Goal: Task Accomplishment & Management: Manage account settings

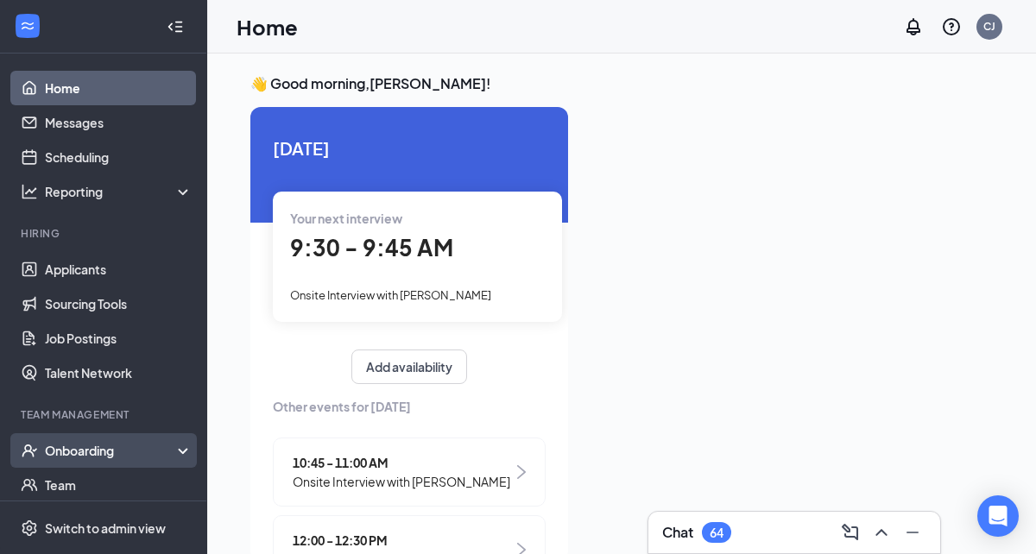
click at [95, 452] on div "Onboarding" at bounding box center [111, 450] width 133 height 17
click at [92, 488] on link "Overview" at bounding box center [119, 485] width 148 height 35
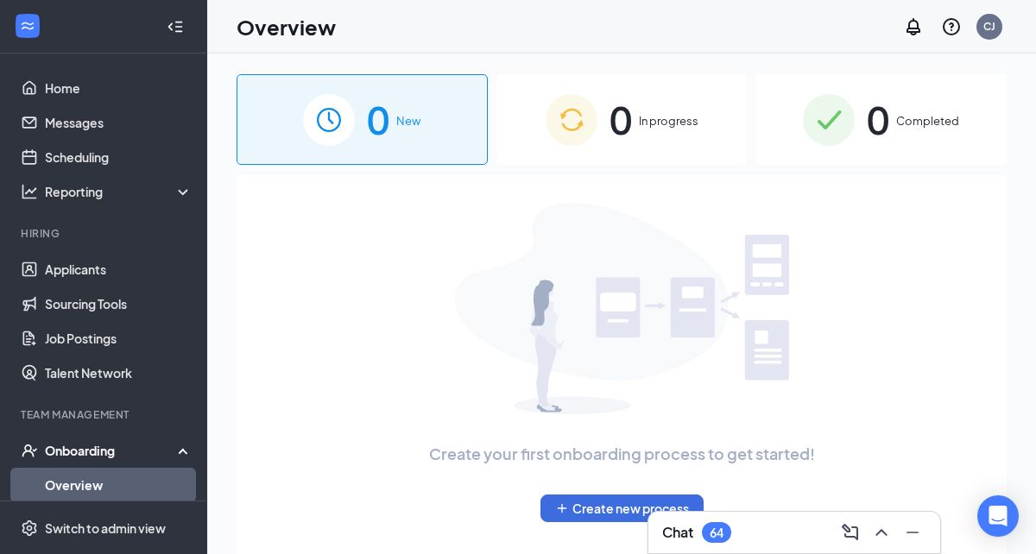
click at [643, 138] on div "0 In progress" at bounding box center [622, 119] width 251 height 91
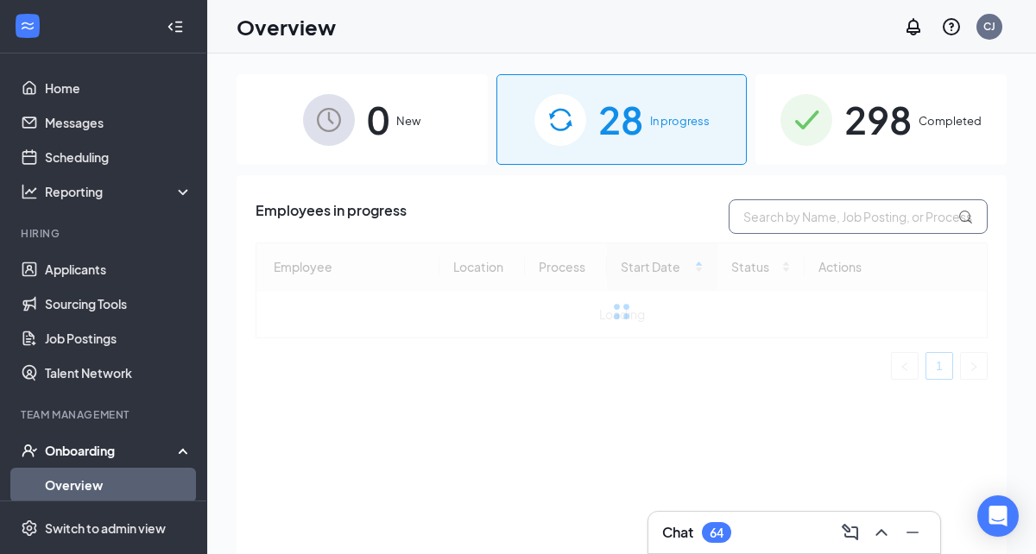
click at [775, 224] on input "text" at bounding box center [858, 216] width 259 height 35
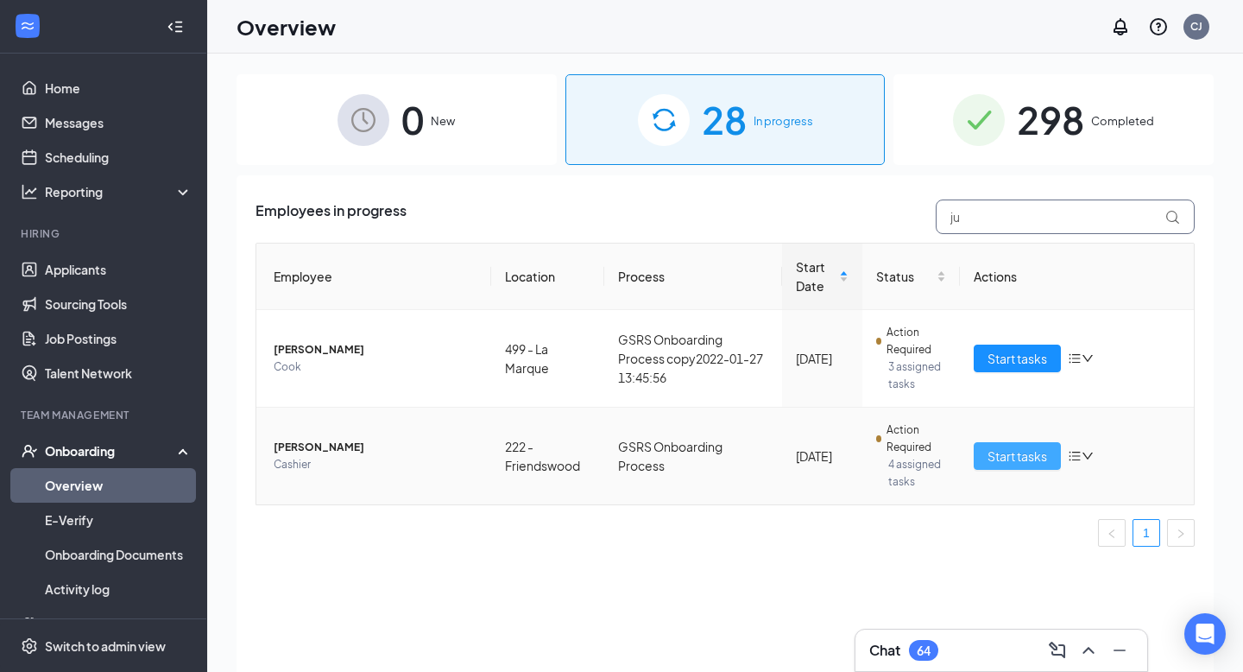
type input "ju"
click at [1026, 449] on span "Start tasks" at bounding box center [1018, 455] width 60 height 19
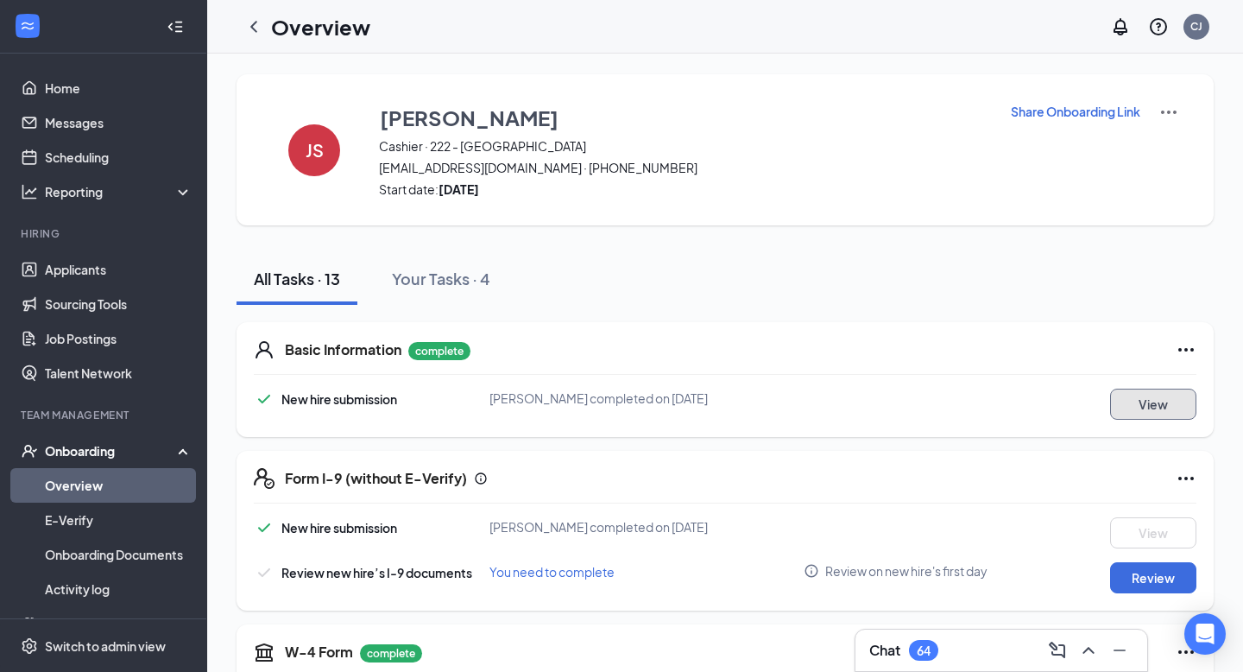
click at [1035, 402] on button "View" at bounding box center [1154, 404] width 86 height 31
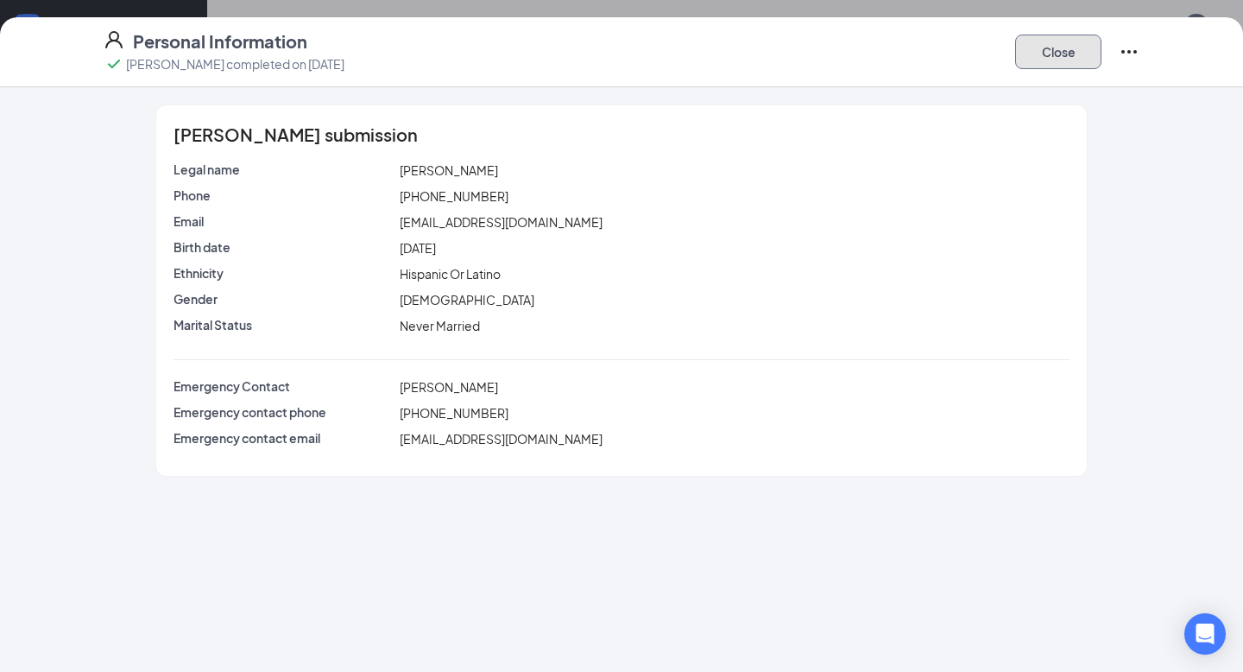
click at [1035, 59] on button "Close" at bounding box center [1059, 52] width 86 height 35
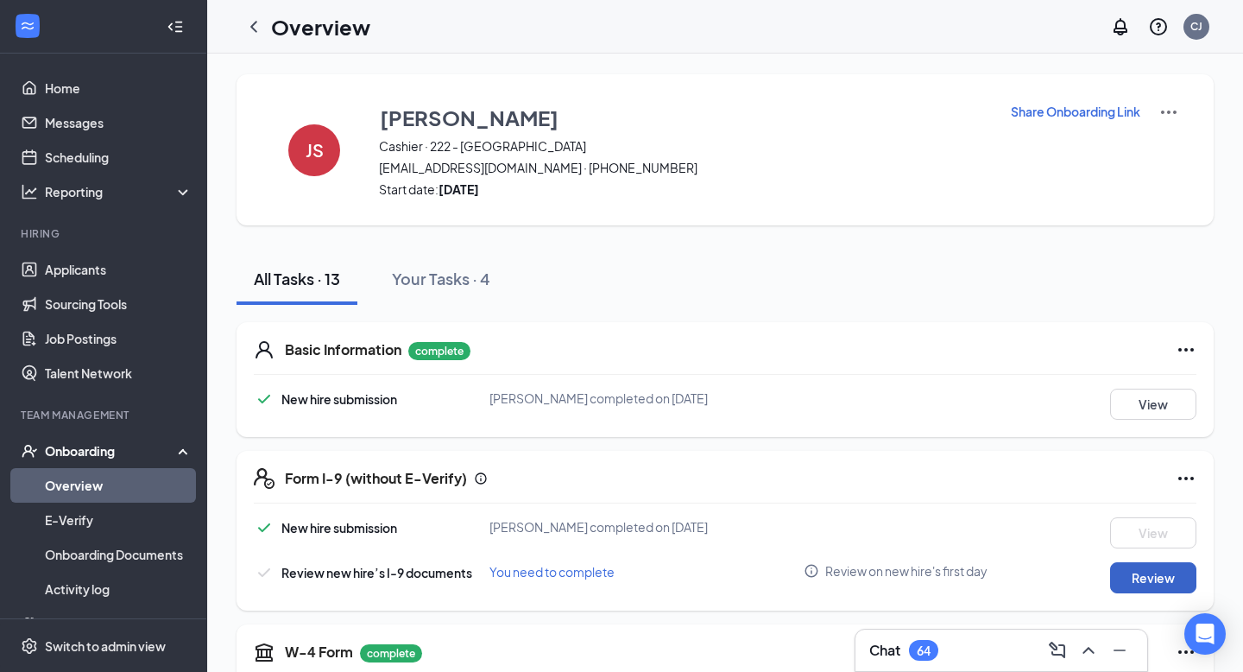
click at [1035, 554] on button "Review" at bounding box center [1154, 577] width 86 height 31
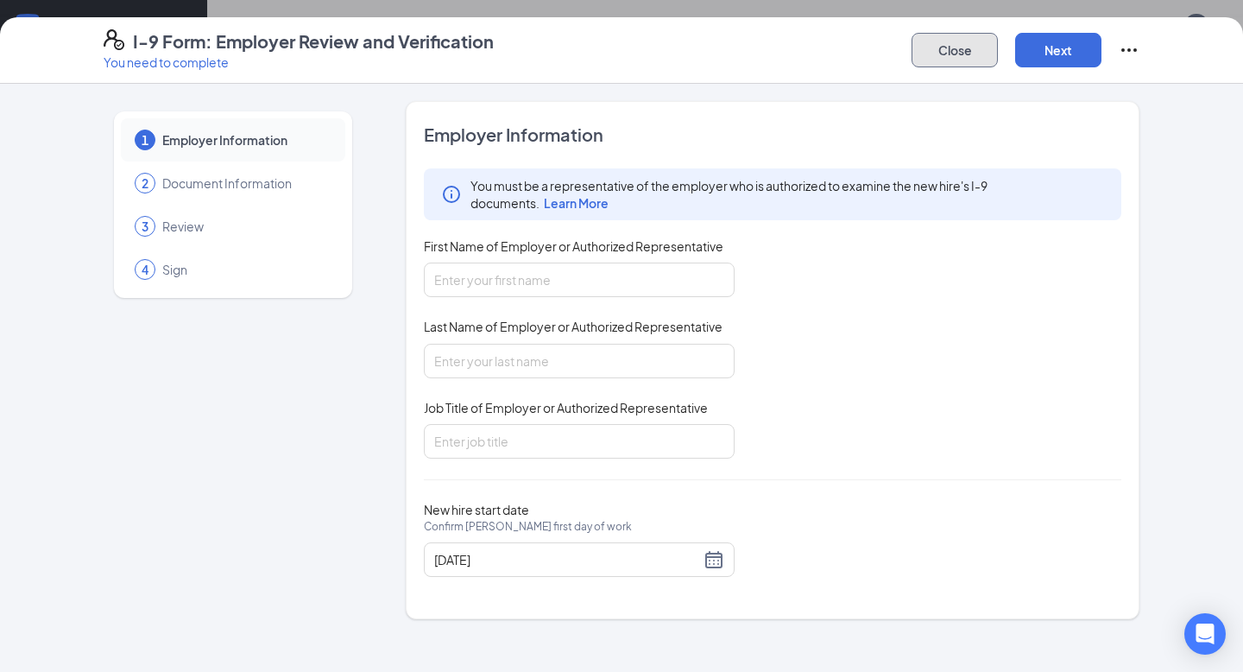
click at [955, 35] on button "Close" at bounding box center [955, 50] width 86 height 35
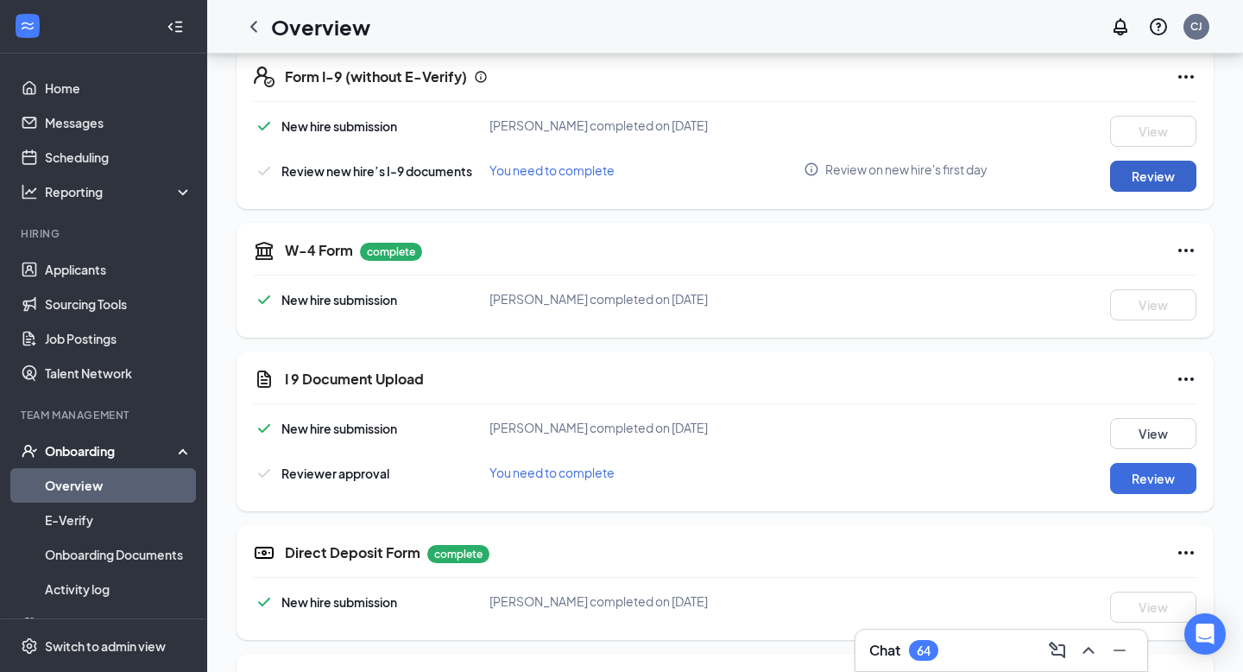
scroll to position [414, 0]
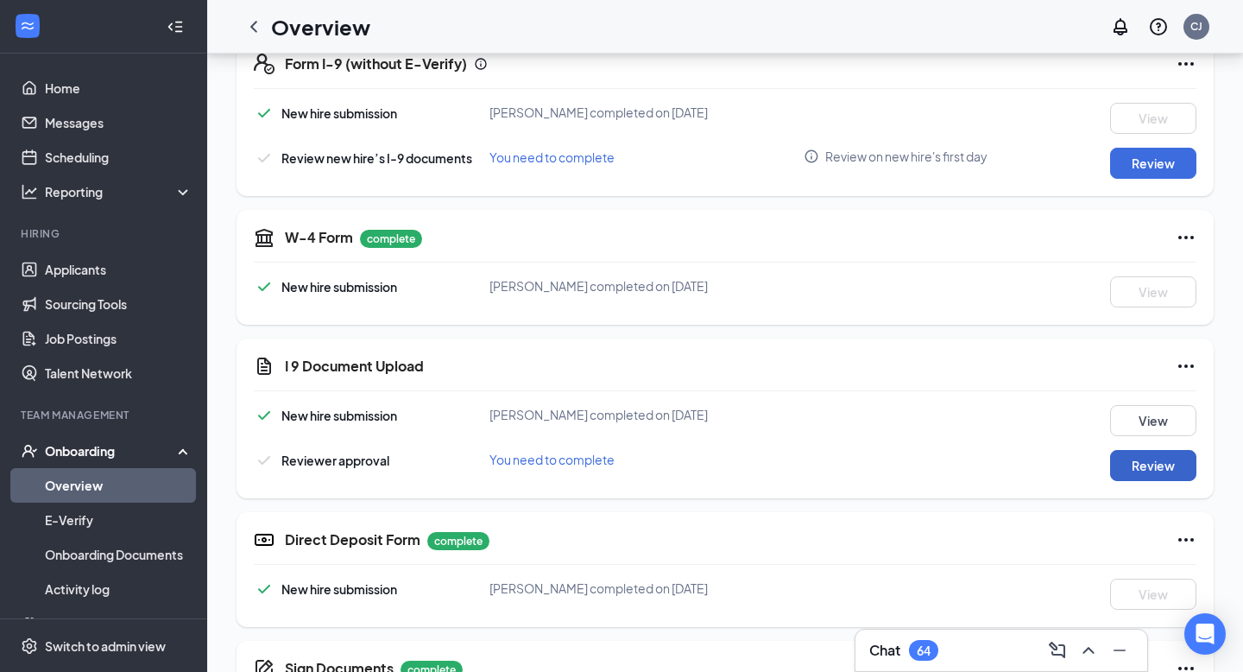
click at [1035, 462] on button "Review" at bounding box center [1154, 465] width 86 height 31
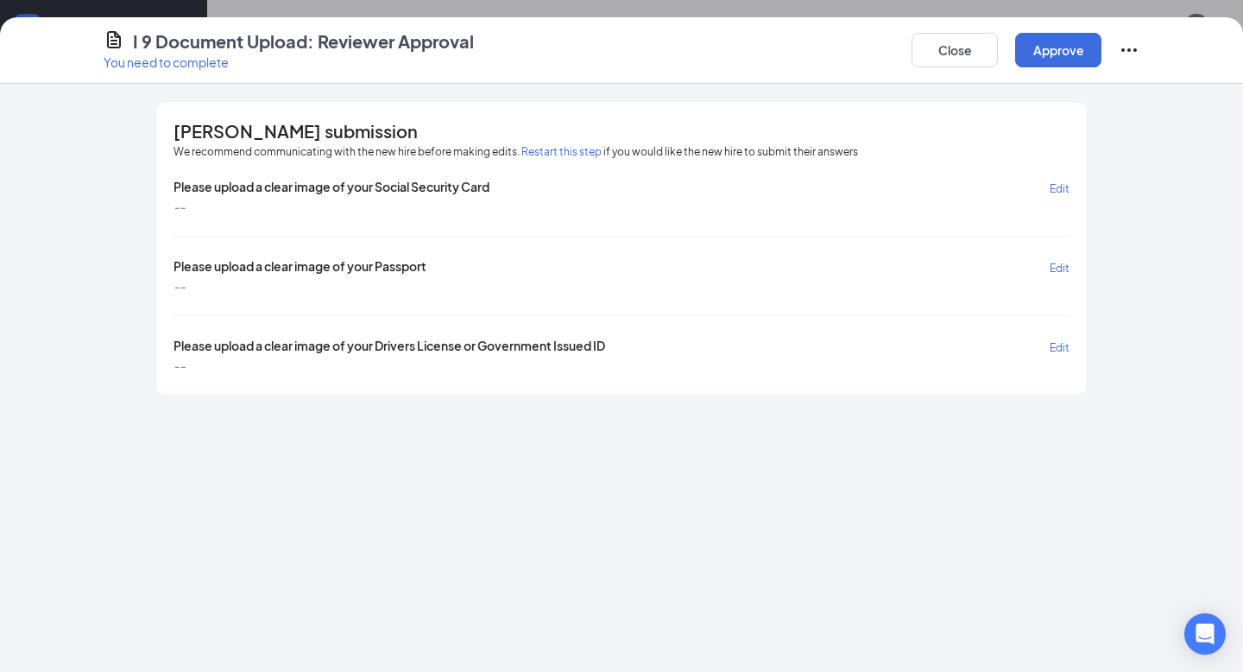
click at [357, 268] on span "Please upload a clear image of your Passport" at bounding box center [300, 267] width 253 height 20
click at [586, 339] on span "Please upload a clear image of your Drivers License or Government Issued ID" at bounding box center [390, 347] width 432 height 20
click at [1035, 45] on icon "Ellipses" at bounding box center [1129, 50] width 21 height 21
click at [1035, 184] on span "Edit" at bounding box center [1060, 188] width 20 height 13
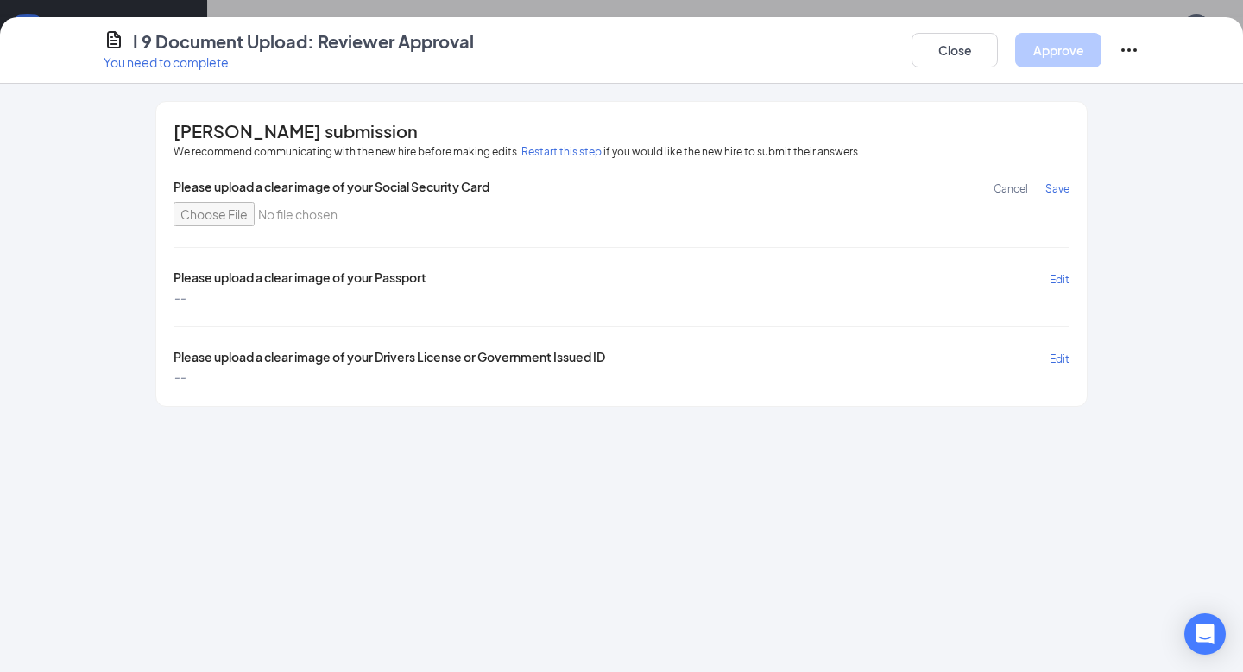
click at [1035, 275] on span "Edit" at bounding box center [1060, 279] width 20 height 13
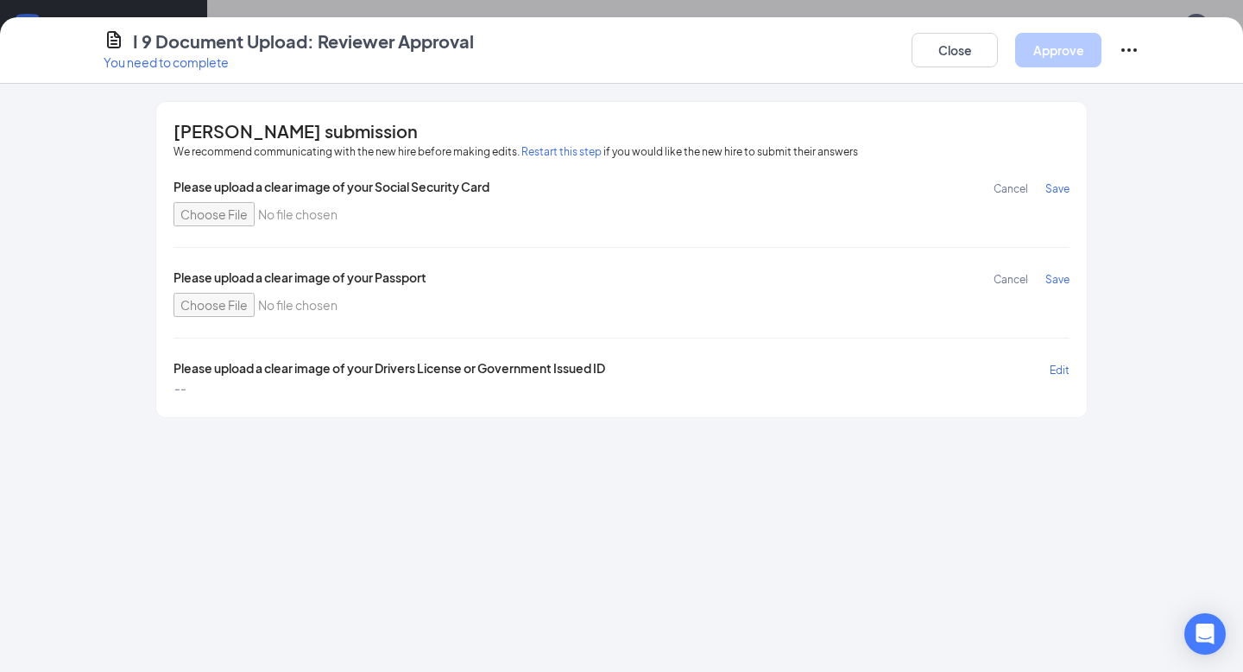
click at [1035, 298] on div "[PERSON_NAME] submission We recommend communicating with the new hire before ma…" at bounding box center [621, 259] width 1105 height 317
click at [1006, 193] on span "Cancel" at bounding box center [1011, 188] width 35 height 13
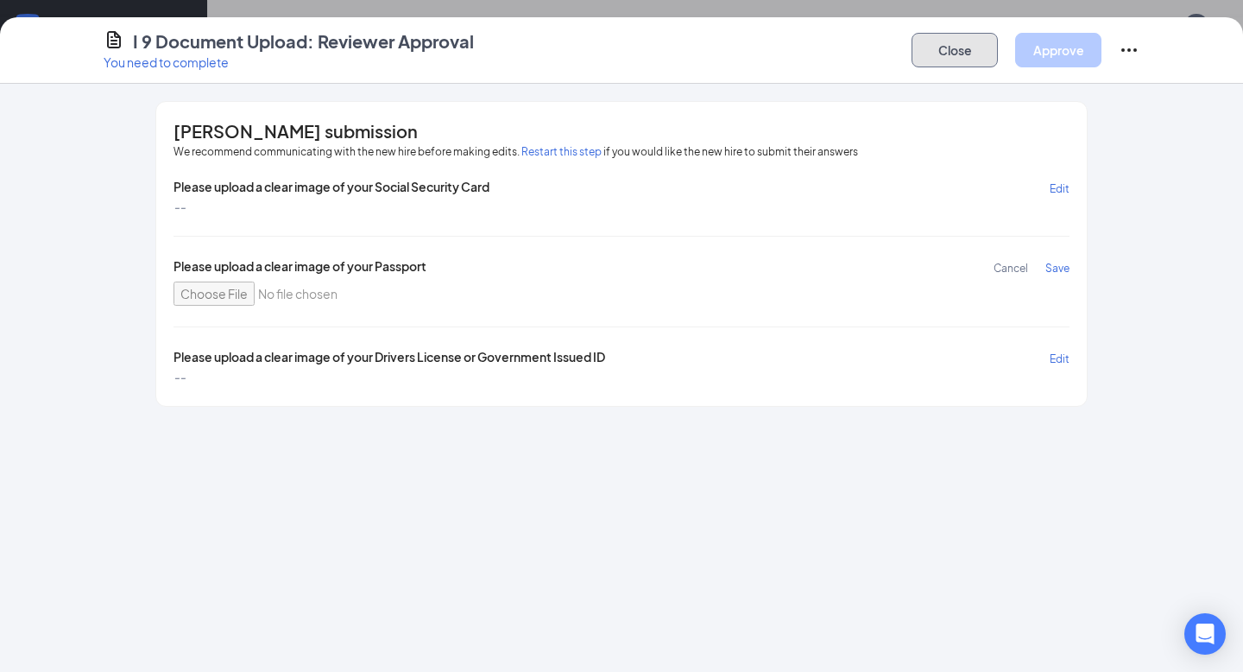
click at [943, 54] on button "Close" at bounding box center [955, 50] width 86 height 35
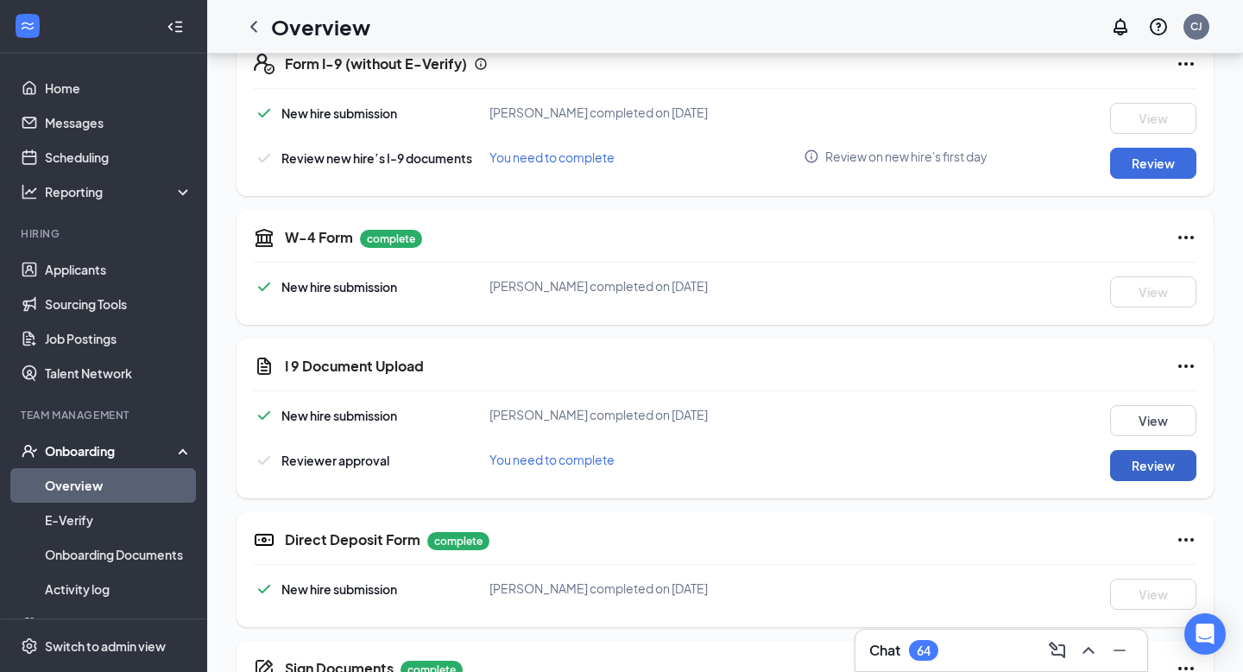
click at [1035, 461] on button "Review" at bounding box center [1154, 465] width 86 height 31
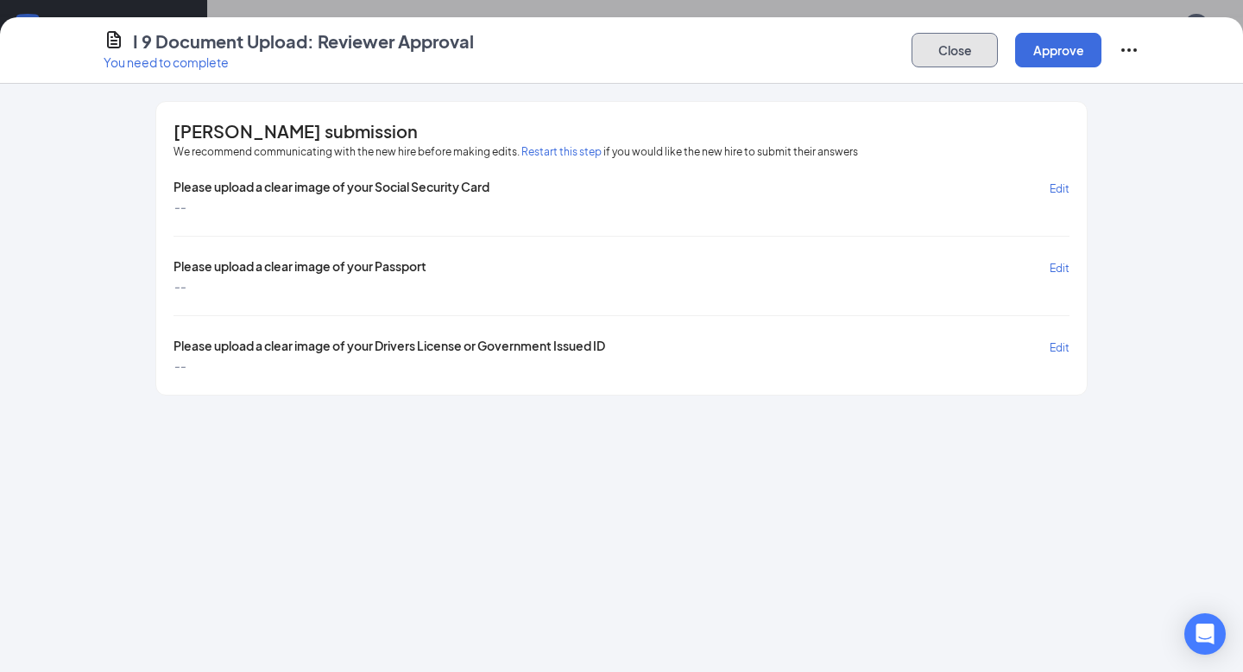
click at [958, 49] on button "Close" at bounding box center [955, 50] width 86 height 35
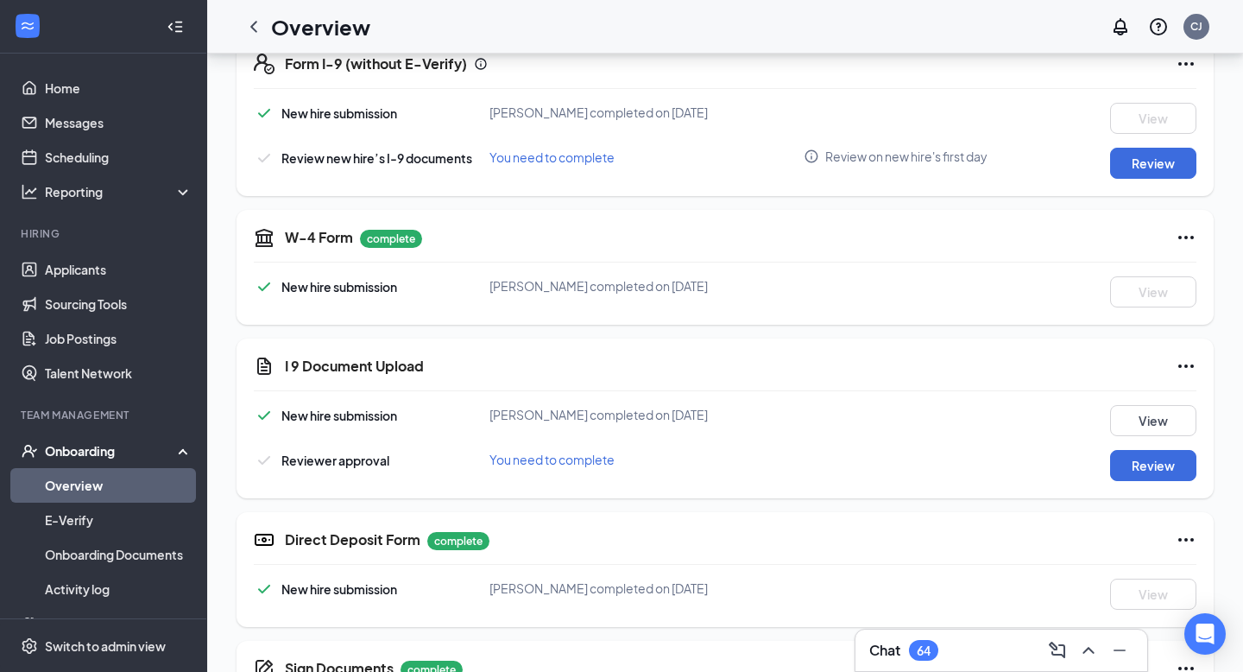
click at [1035, 364] on icon "Ellipses" at bounding box center [1186, 366] width 21 height 21
click at [974, 388] on div "I 9 Document Upload New hire submission [PERSON_NAME] completed on [DATE] View …" at bounding box center [726, 419] width 978 height 160
click at [1035, 421] on button "View" at bounding box center [1154, 420] width 86 height 31
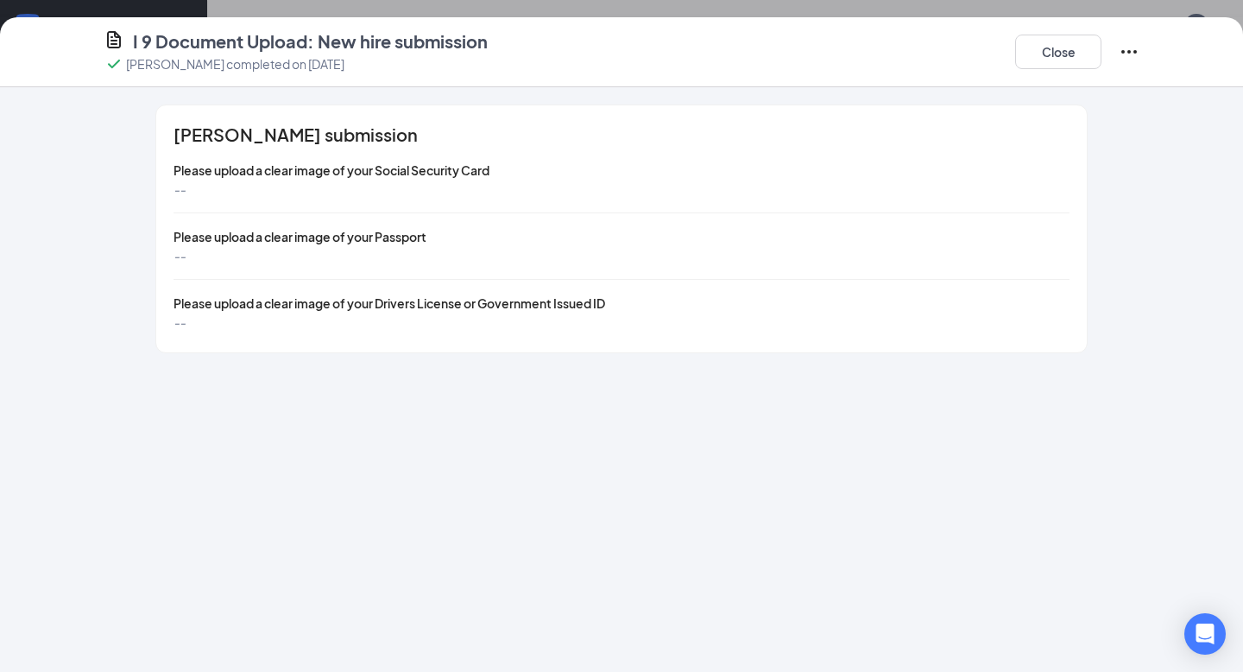
click at [484, 300] on span "Please upload a clear image of your Drivers License or Government Issued ID" at bounding box center [390, 303] width 432 height 16
click at [1035, 61] on button "Close" at bounding box center [1059, 52] width 86 height 35
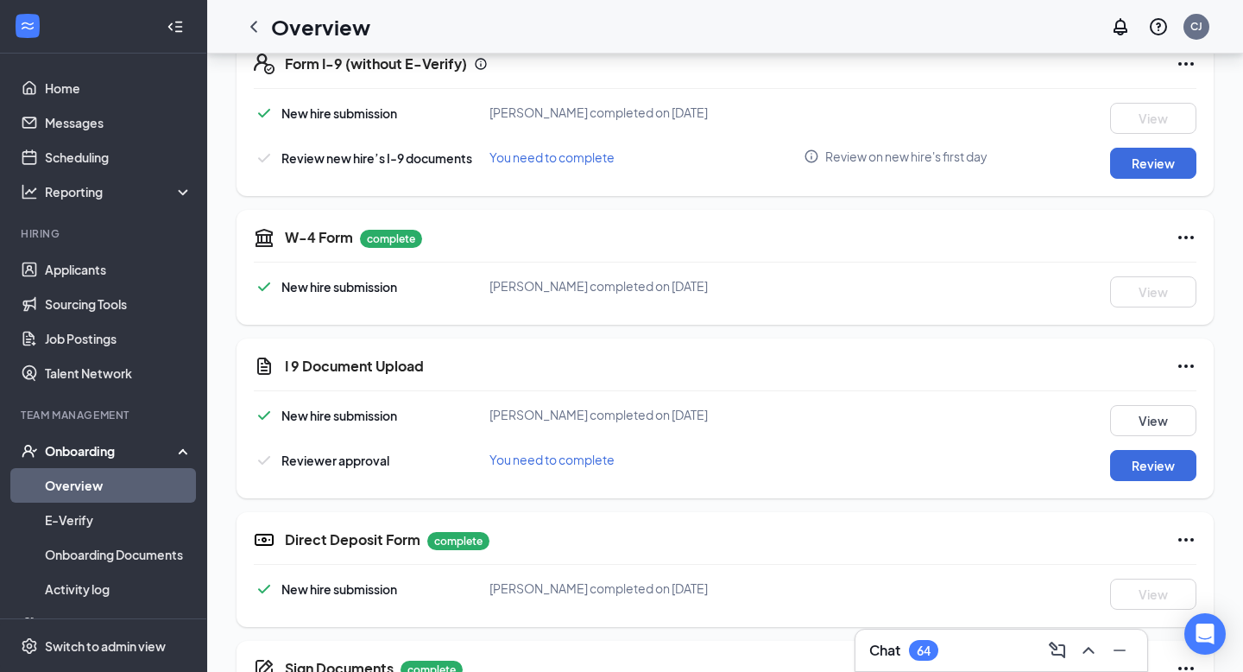
click at [1035, 360] on icon "Ellipses" at bounding box center [1186, 366] width 21 height 21
click at [1035, 494] on div "JS [PERSON_NAME] Cashier · 222 - Friendswood [EMAIL_ADDRESS][DOMAIN_NAME] · [PH…" at bounding box center [725, 429] width 1036 height 1581
click at [1035, 412] on button "View" at bounding box center [1154, 420] width 86 height 31
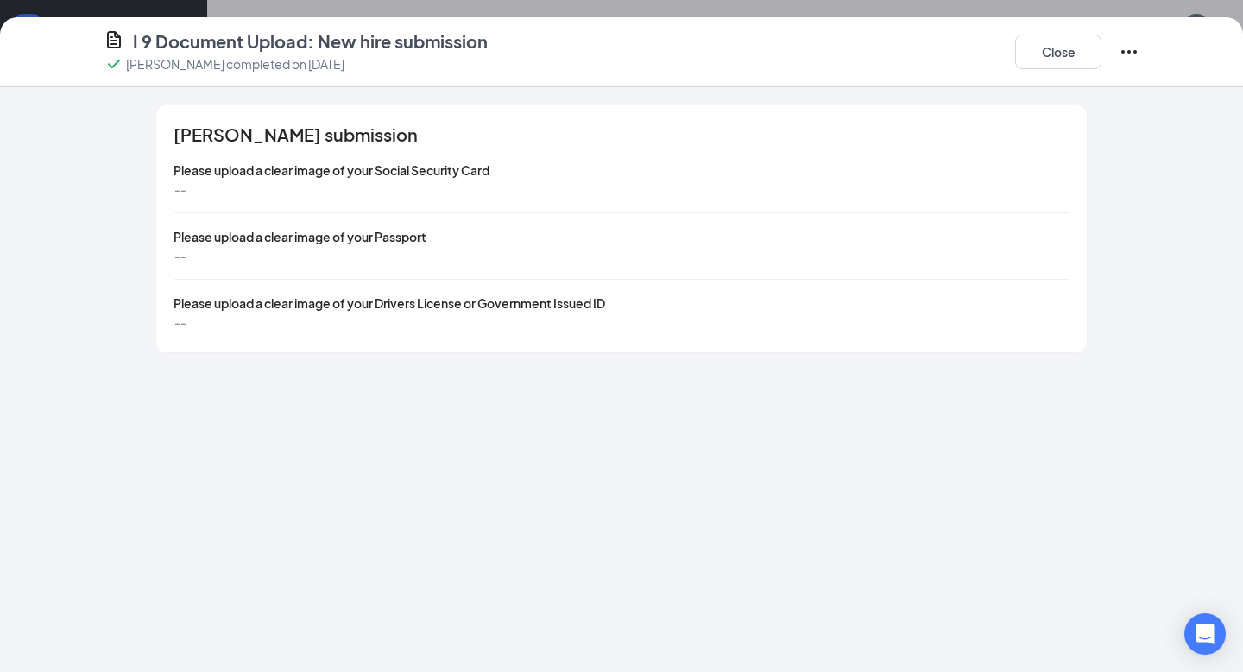
click at [1035, 53] on icon "Ellipses" at bounding box center [1129, 51] width 21 height 21
click at [1035, 227] on div "[PERSON_NAME] submission Please upload a clear image of your Social Security Ca…" at bounding box center [621, 228] width 1105 height 249
click at [1035, 60] on button "Close" at bounding box center [1059, 52] width 86 height 35
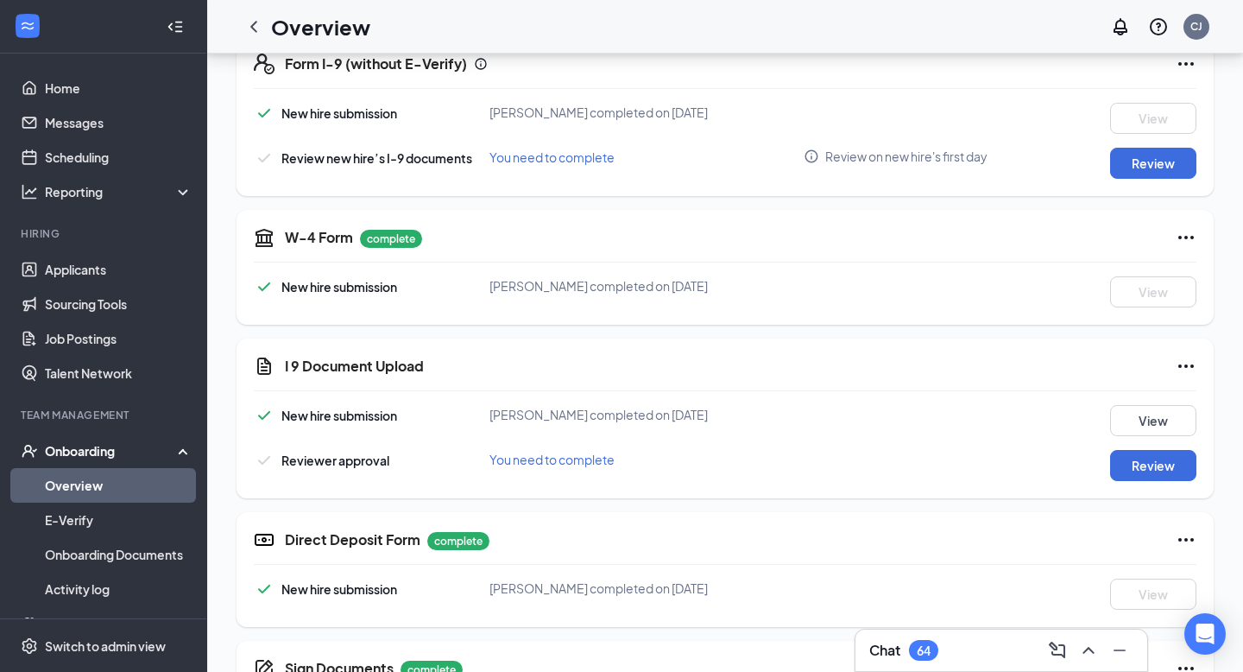
click at [1035, 535] on icon "Ellipses" at bounding box center [1186, 539] width 21 height 21
click at [1034, 533] on div "Direct Deposit Form complete" at bounding box center [741, 539] width 912 height 21
click at [954, 508] on div "Basic Information complete New hire submission [PERSON_NAME] completed on [DATE…" at bounding box center [726, 544] width 978 height 1309
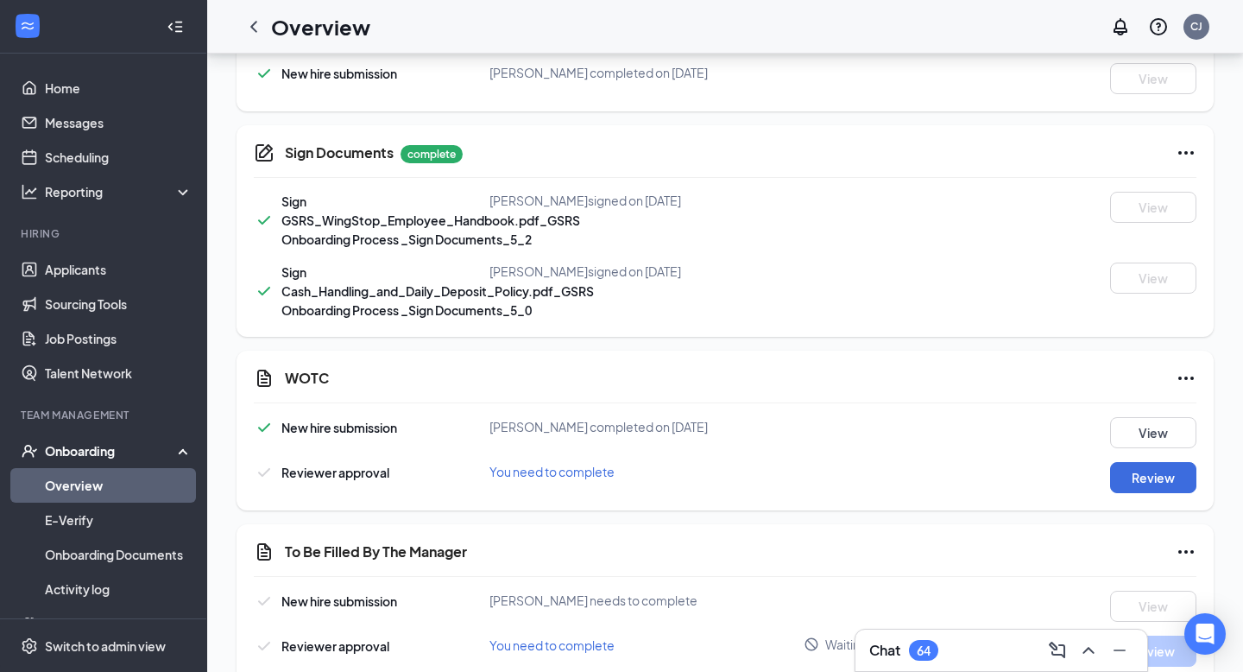
scroll to position [933, 0]
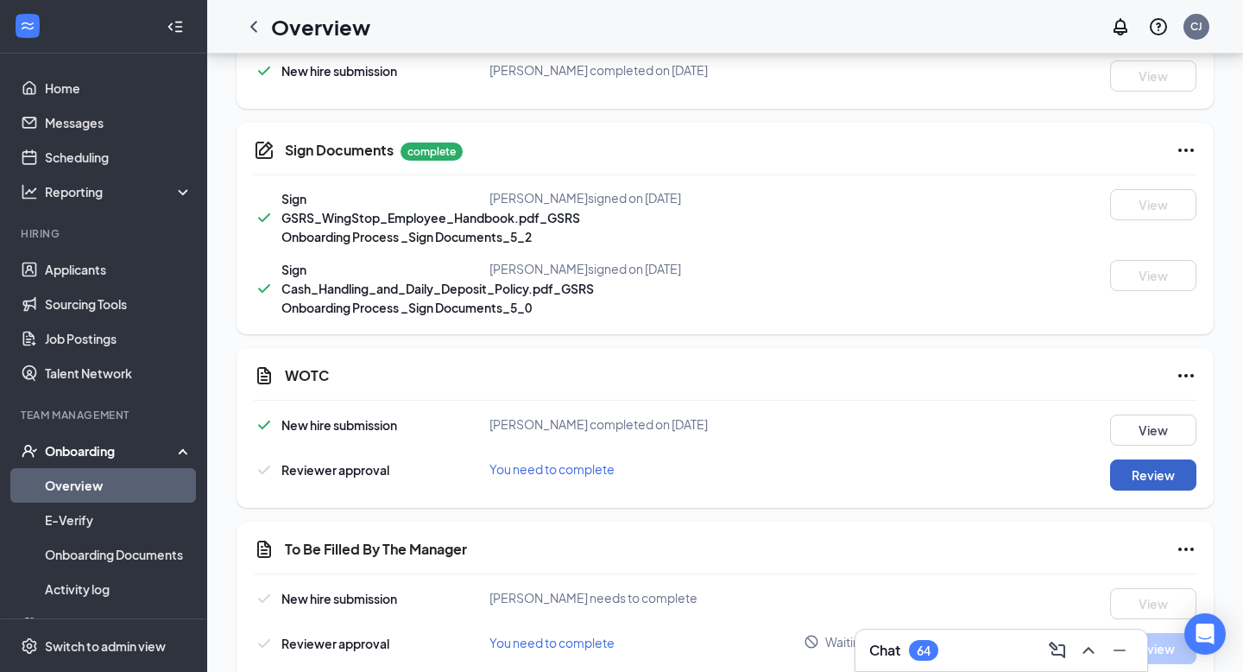
click at [1035, 479] on button "Review" at bounding box center [1154, 474] width 86 height 31
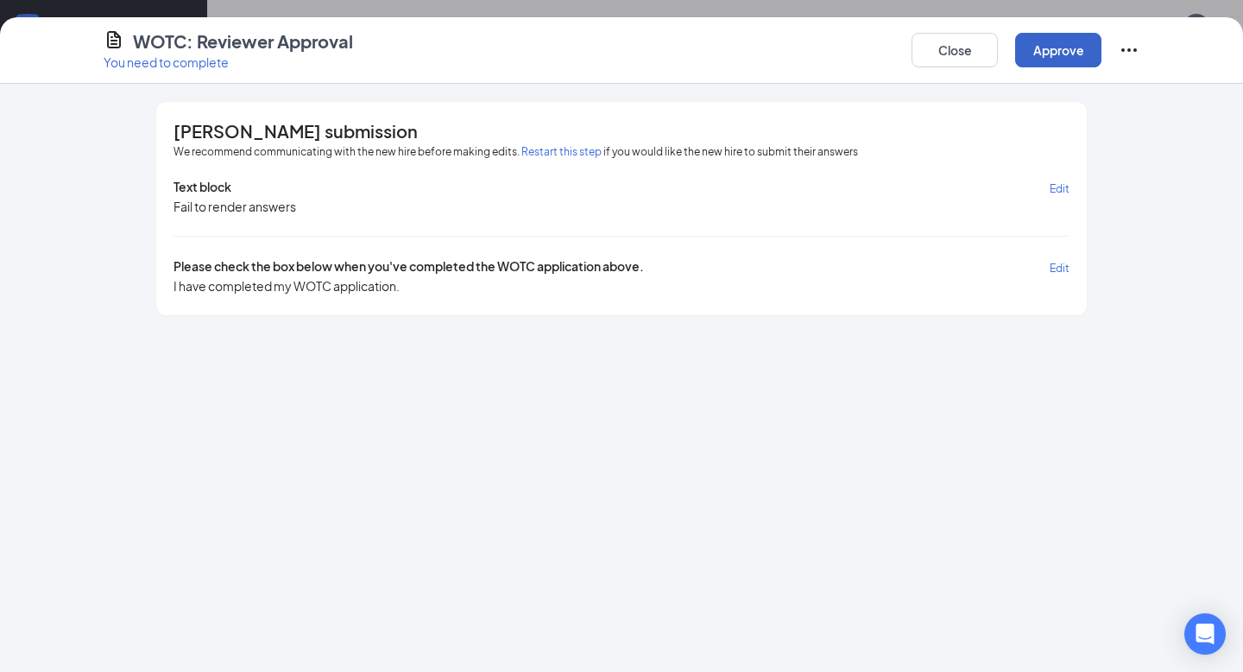
click at [1035, 50] on button "Approve" at bounding box center [1059, 50] width 86 height 35
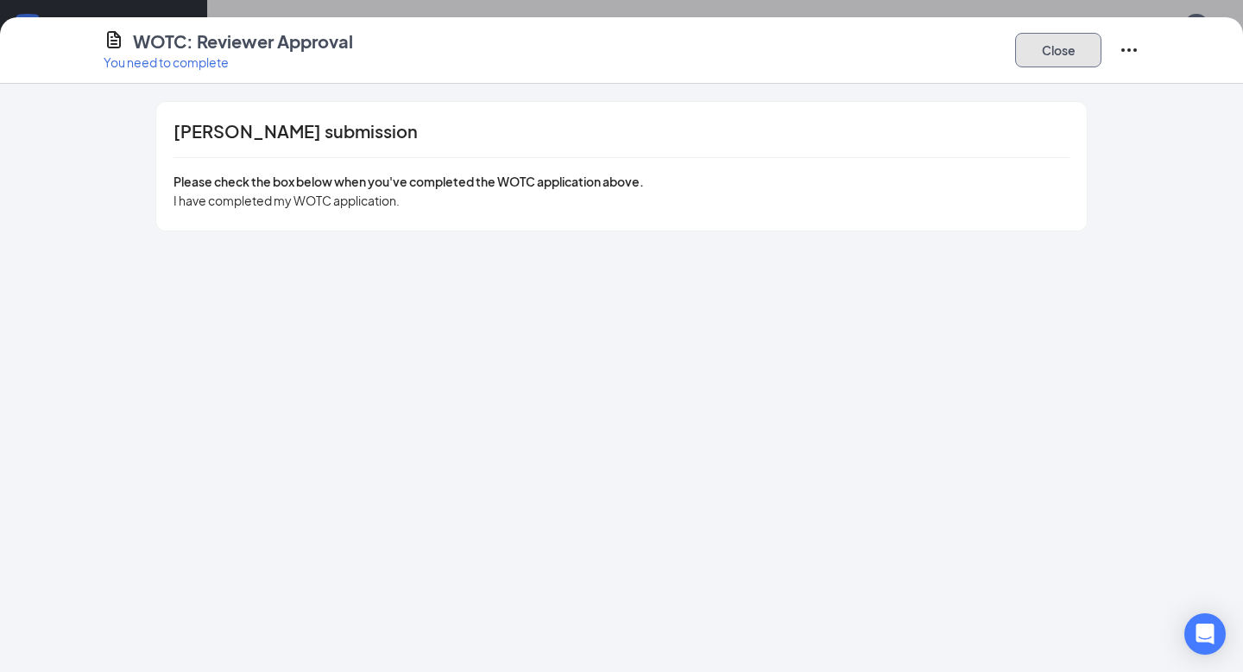
click at [1035, 54] on button "Close" at bounding box center [1059, 50] width 86 height 35
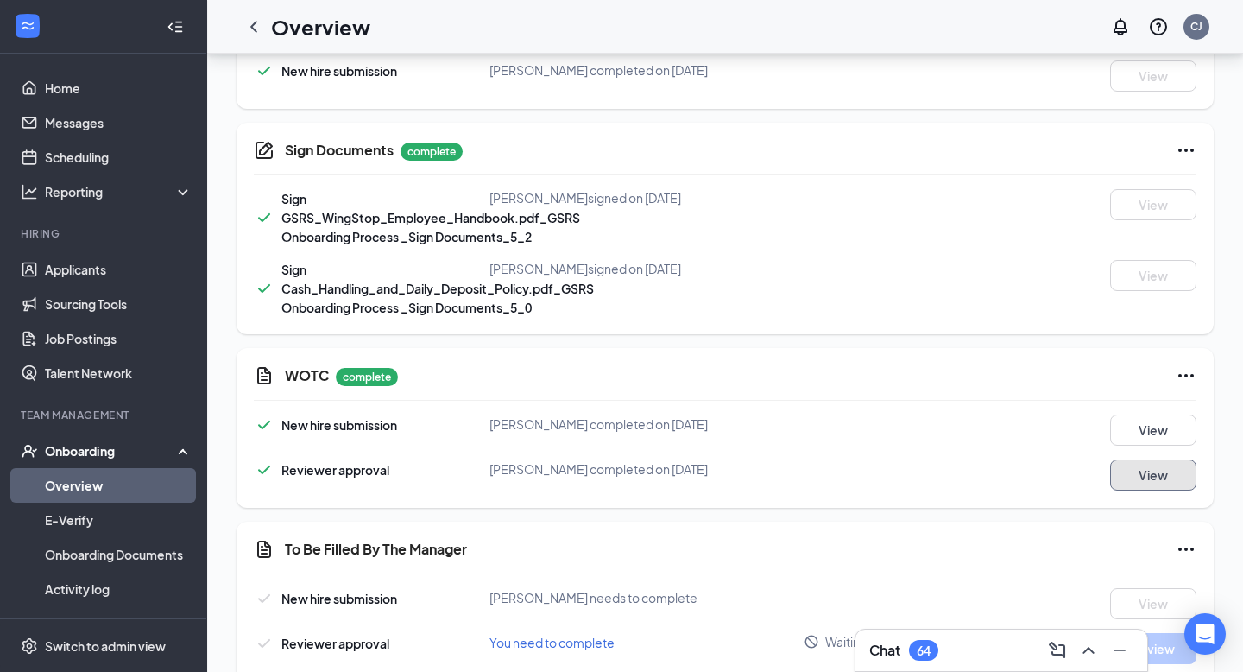
click at [1035, 466] on button "View" at bounding box center [1154, 474] width 86 height 31
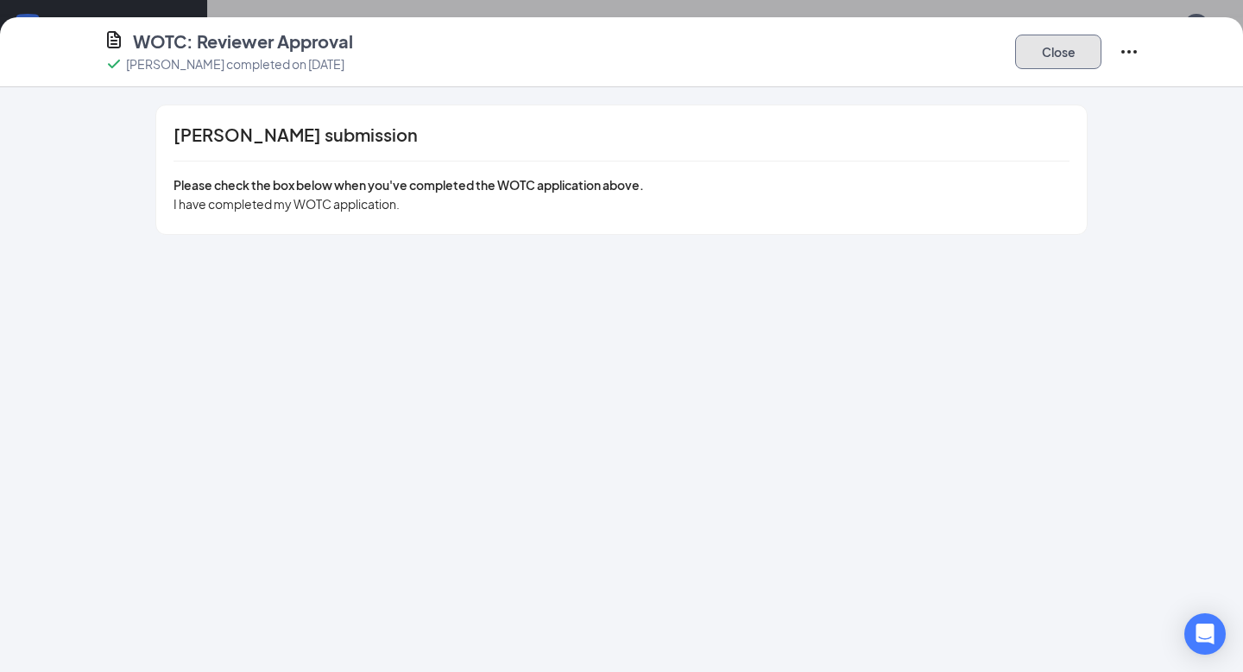
click at [1035, 57] on button "Close" at bounding box center [1059, 52] width 86 height 35
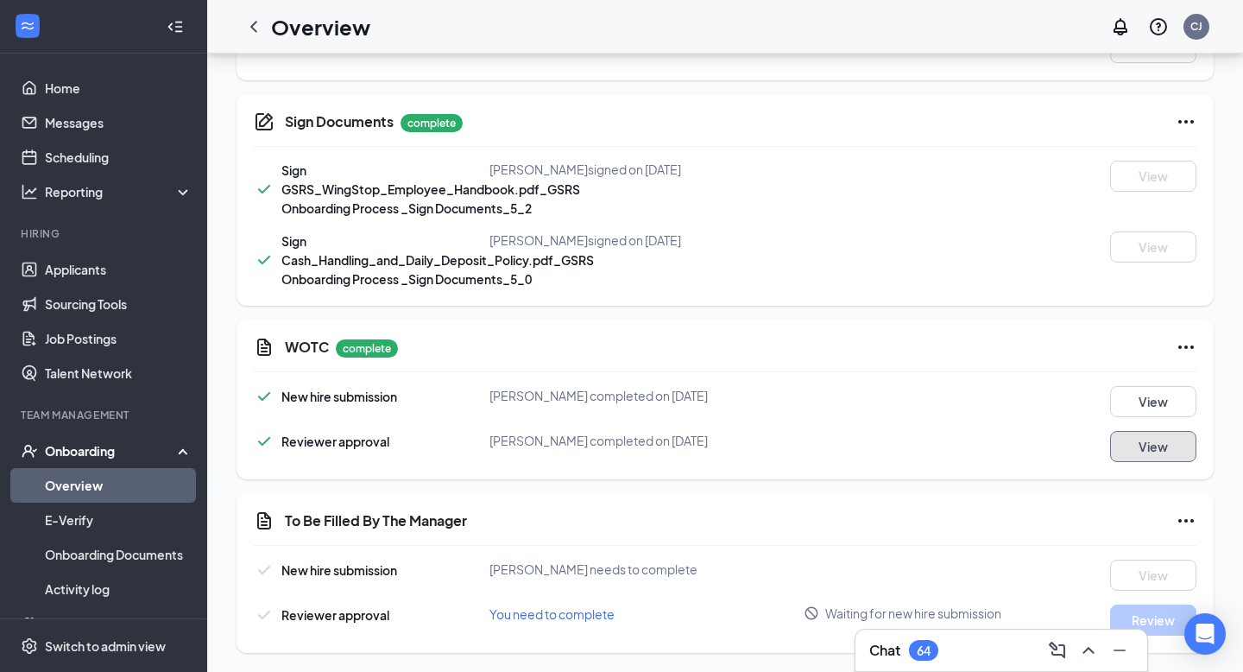
scroll to position [963, 0]
click at [1031, 148] on div "Sign Documents complete Sign GSRS_WingStop_Employee_Handbook.pdf_GSRS Onboardin…" at bounding box center [726, 198] width 978 height 212
click at [1035, 319] on div "WOTC complete New hire submission [PERSON_NAME] completed on [DATE] View Review…" at bounding box center [726, 398] width 978 height 160
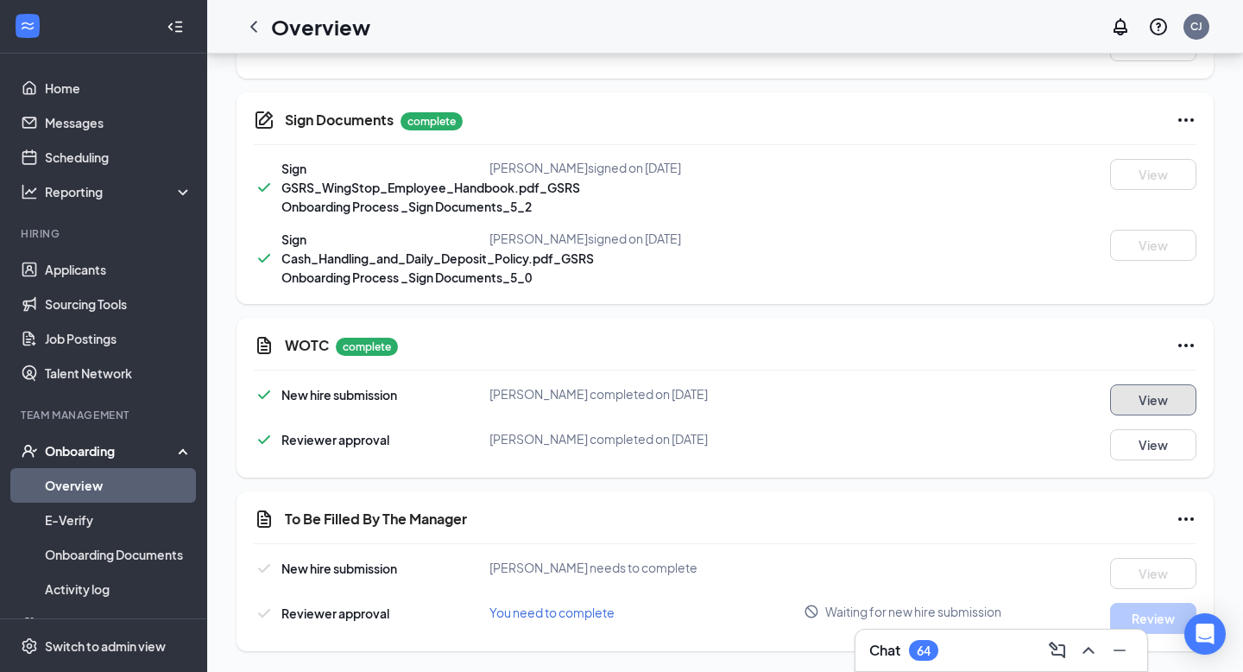
click at [1035, 402] on button "View" at bounding box center [1154, 399] width 86 height 31
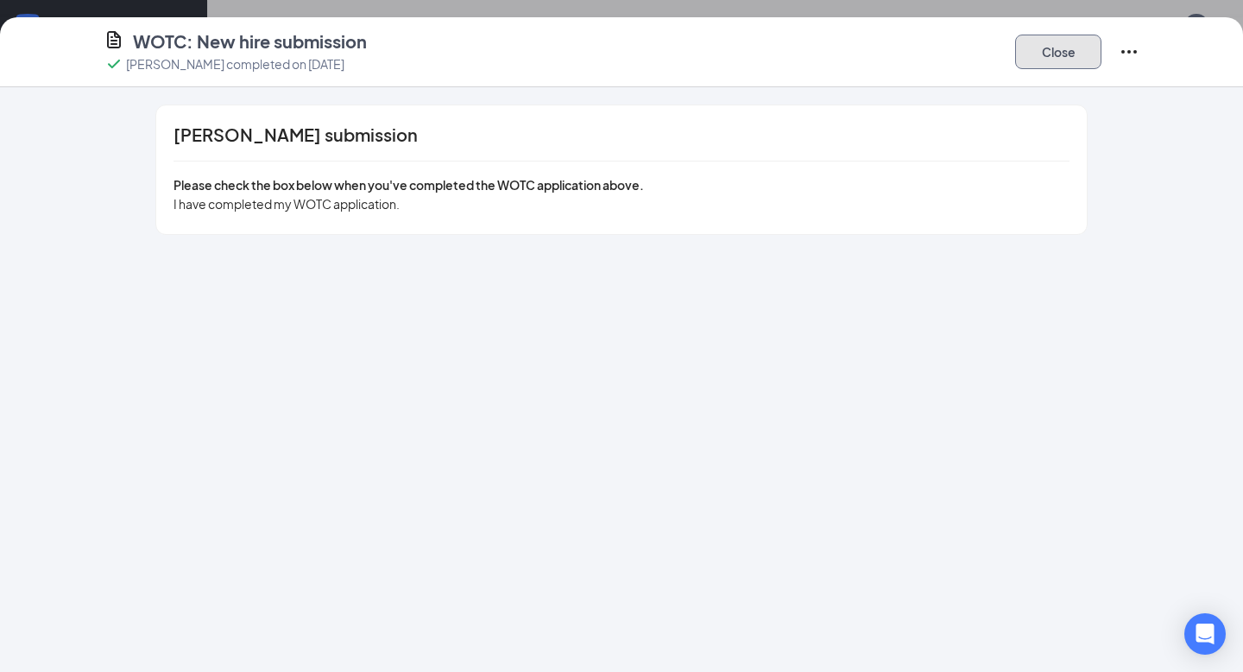
click at [1035, 59] on button "Close" at bounding box center [1059, 52] width 86 height 35
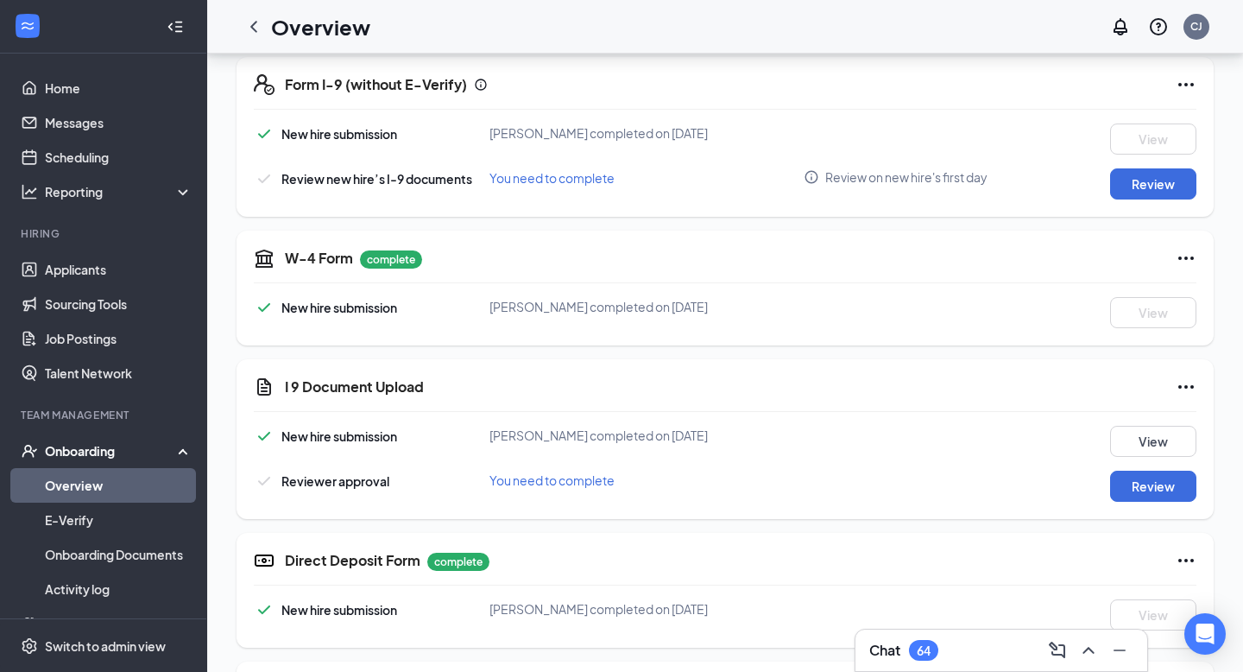
scroll to position [376, 0]
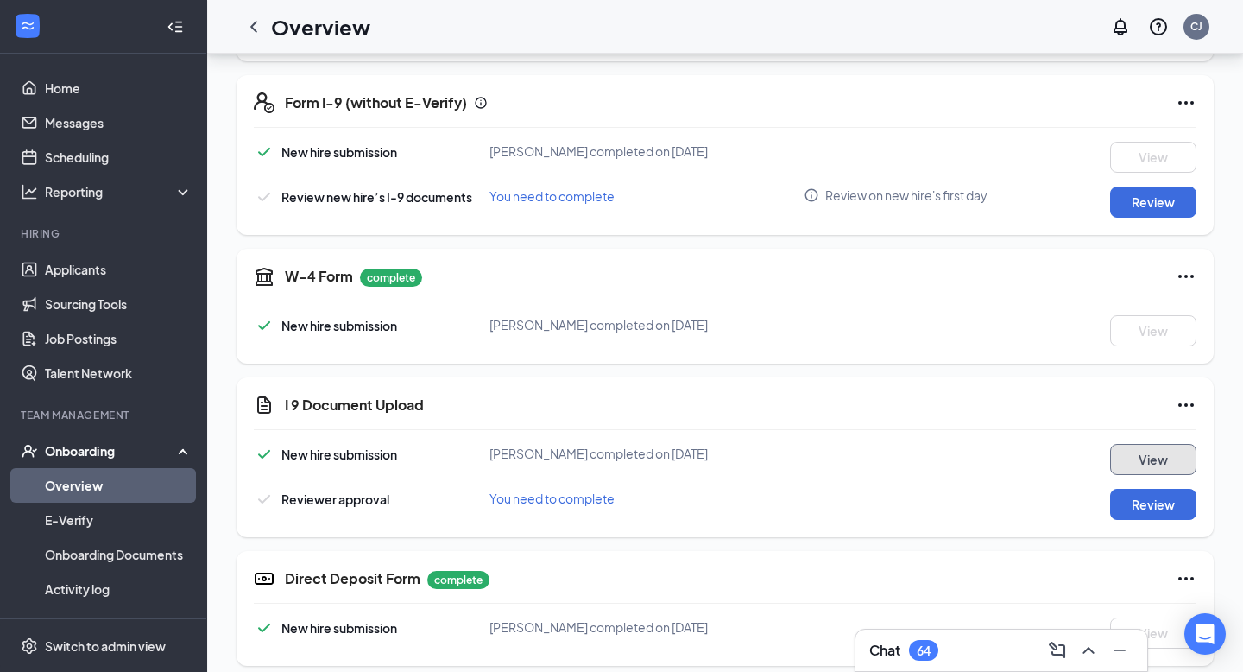
click at [1035, 460] on button "View" at bounding box center [1154, 459] width 86 height 31
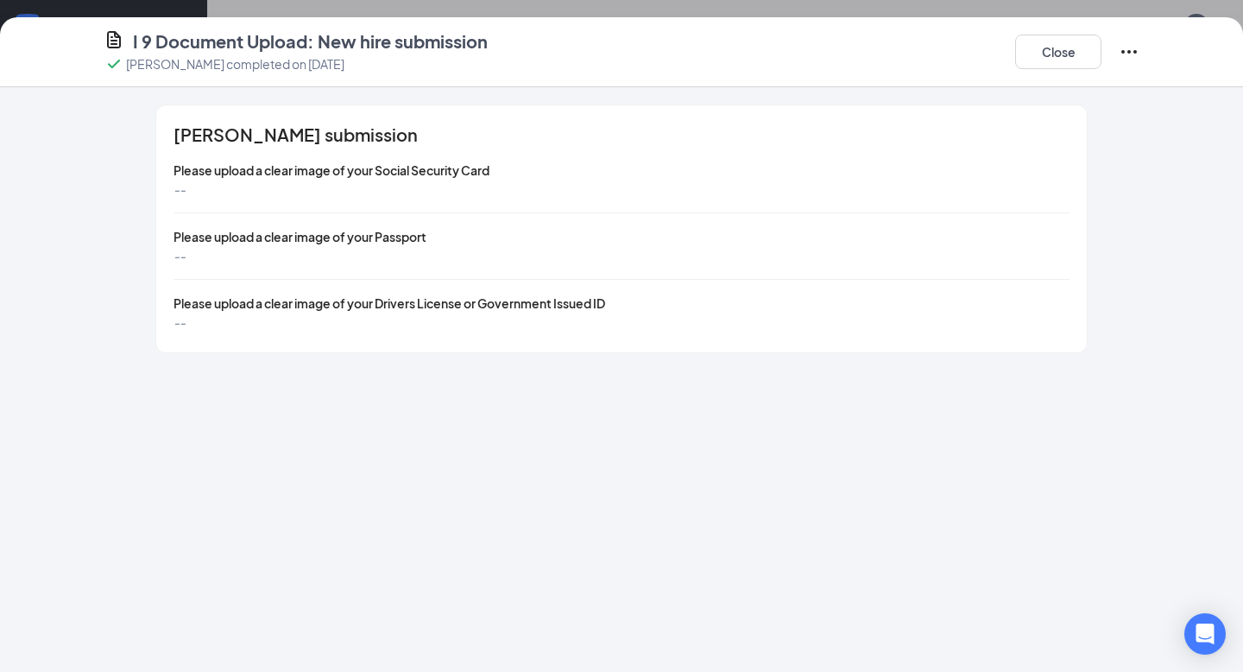
click at [433, 171] on span "Please upload a clear image of your Social Security Card" at bounding box center [332, 170] width 316 height 16
click at [1035, 47] on div "Close" at bounding box center [1078, 51] width 124 height 45
click at [1035, 47] on icon "Ellipses" at bounding box center [1129, 51] width 21 height 21
click at [1035, 220] on div "[PERSON_NAME] submission Please upload a clear image of your Social Security Ca…" at bounding box center [621, 379] width 1243 height 585
click at [1035, 51] on icon "Ellipses" at bounding box center [1129, 51] width 21 height 21
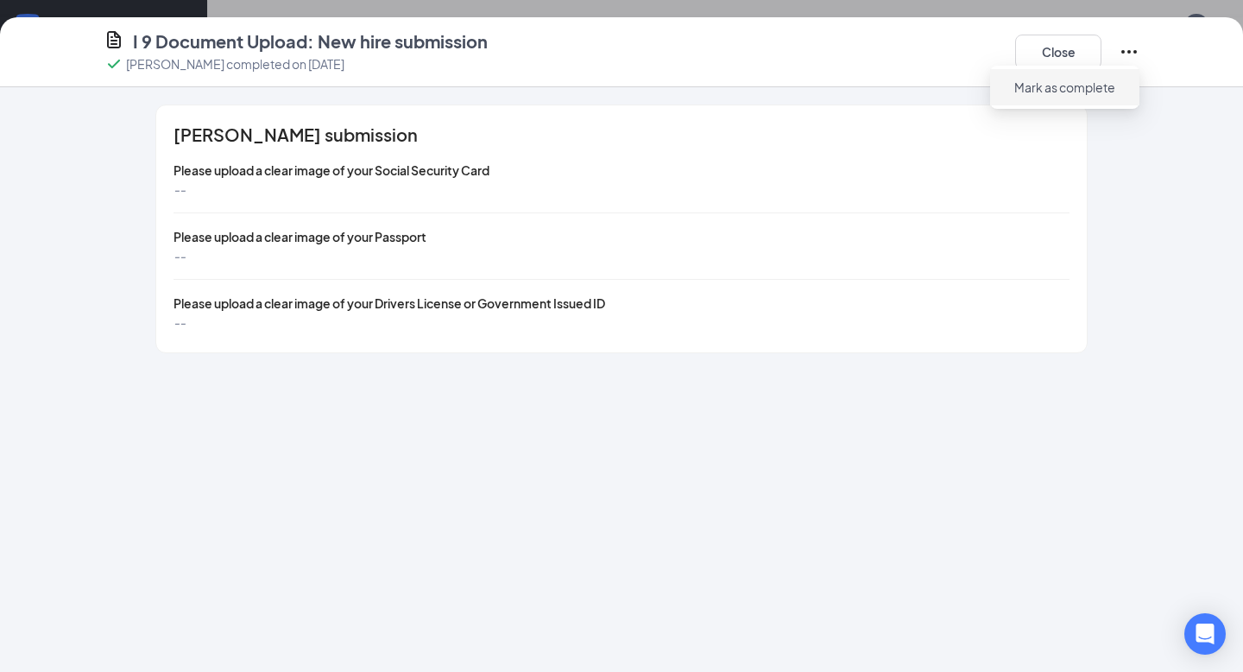
click at [1035, 82] on span "Mark as complete" at bounding box center [1065, 87] width 101 height 17
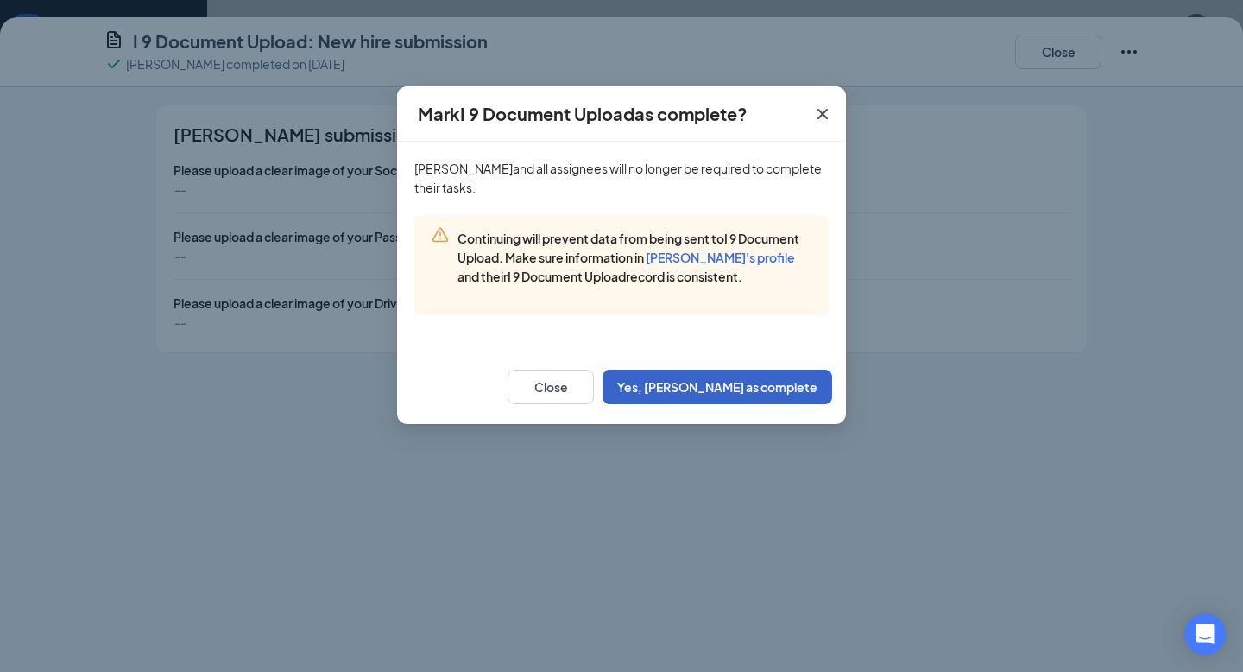
click at [725, 373] on button "Yes, [PERSON_NAME] as complete" at bounding box center [718, 387] width 230 height 35
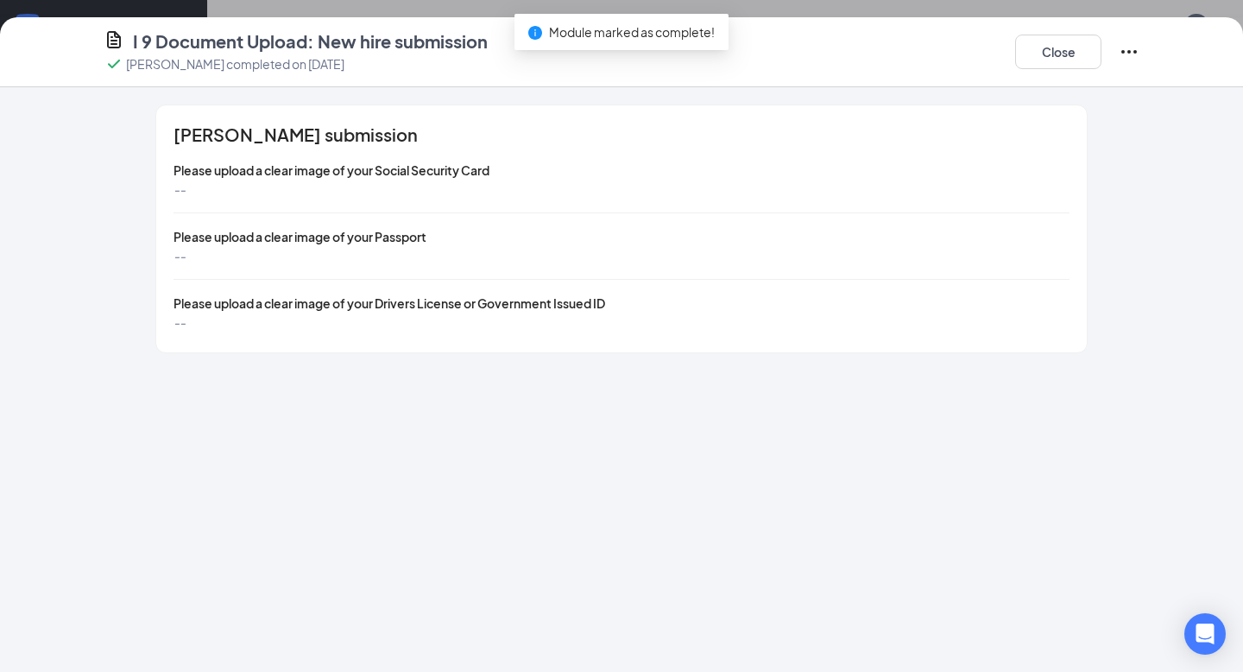
click at [1035, 49] on icon "Ellipses" at bounding box center [1129, 51] width 21 height 21
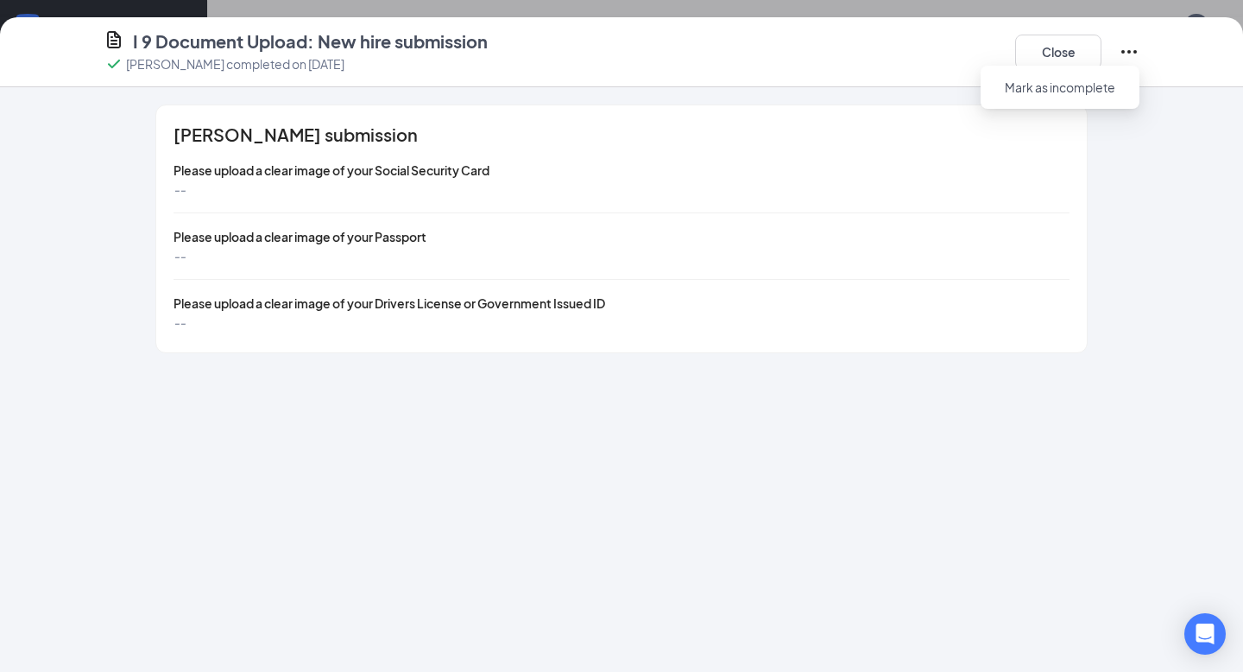
click at [1035, 49] on icon "Ellipses" at bounding box center [1129, 51] width 21 height 21
click at [1035, 48] on icon "Ellipses" at bounding box center [1129, 51] width 21 height 21
click at [1035, 47] on button "Close" at bounding box center [1059, 52] width 86 height 35
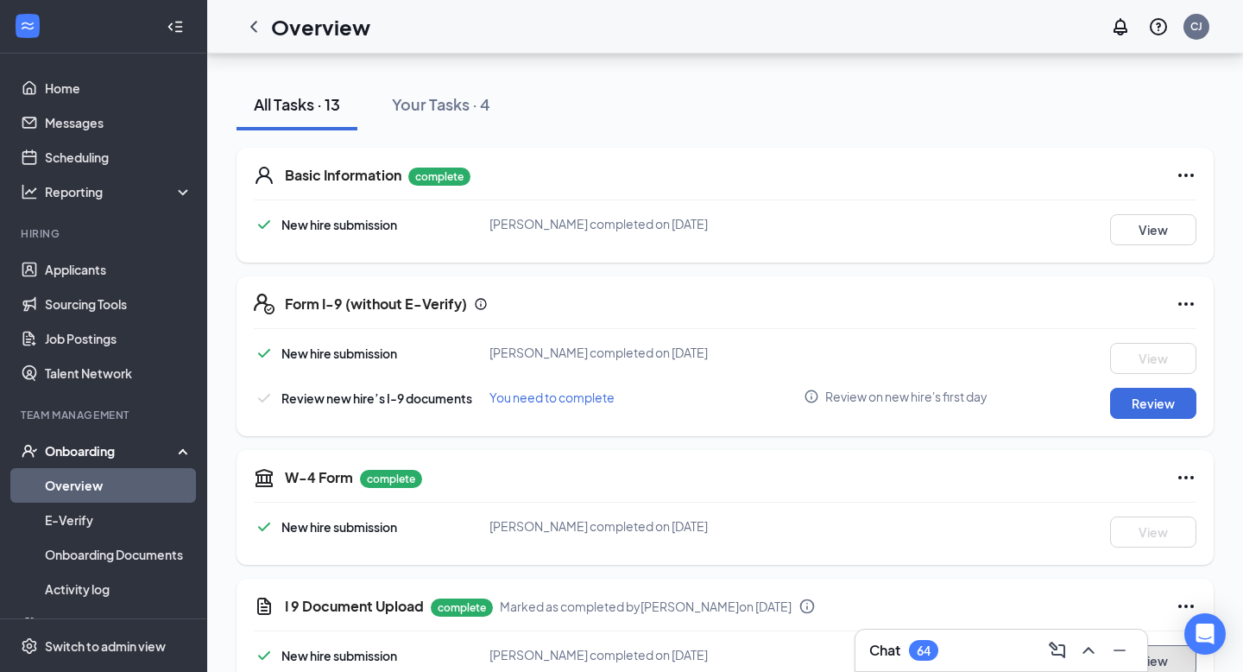
scroll to position [168, 0]
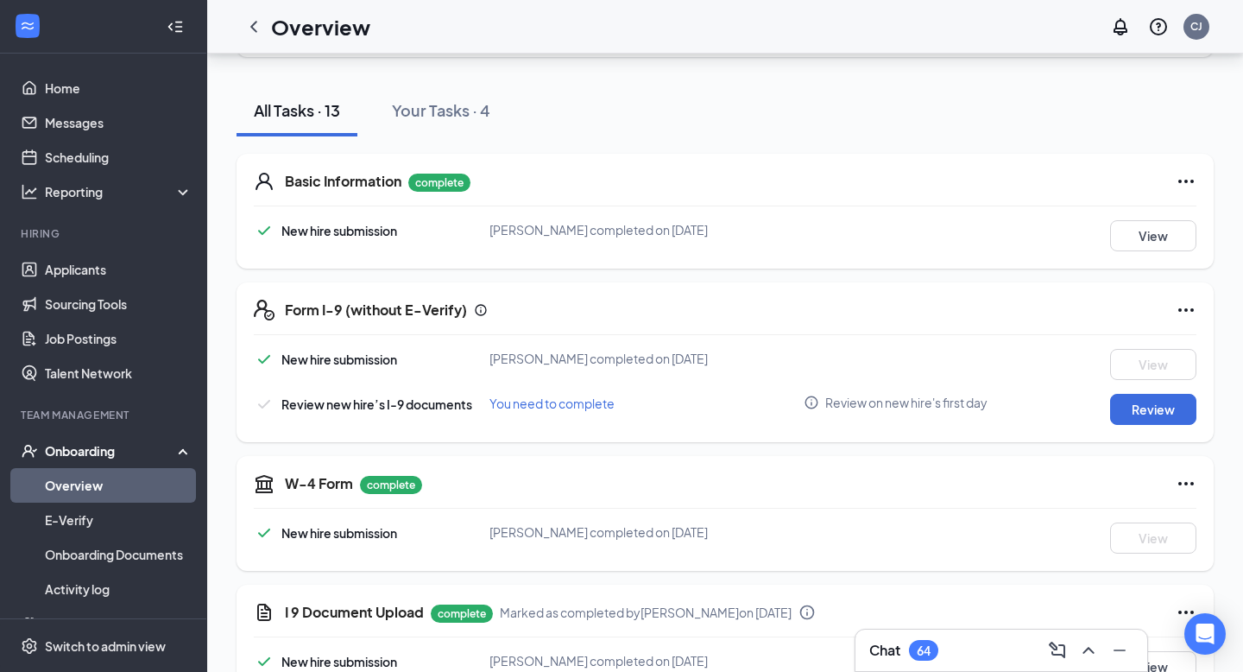
click at [1035, 176] on icon "Ellipses" at bounding box center [1186, 181] width 21 height 21
click at [1035, 260] on div "Basic Information complete New hire submission [PERSON_NAME] completed on [DATE…" at bounding box center [726, 211] width 978 height 115
click at [1035, 231] on button "View" at bounding box center [1154, 235] width 86 height 31
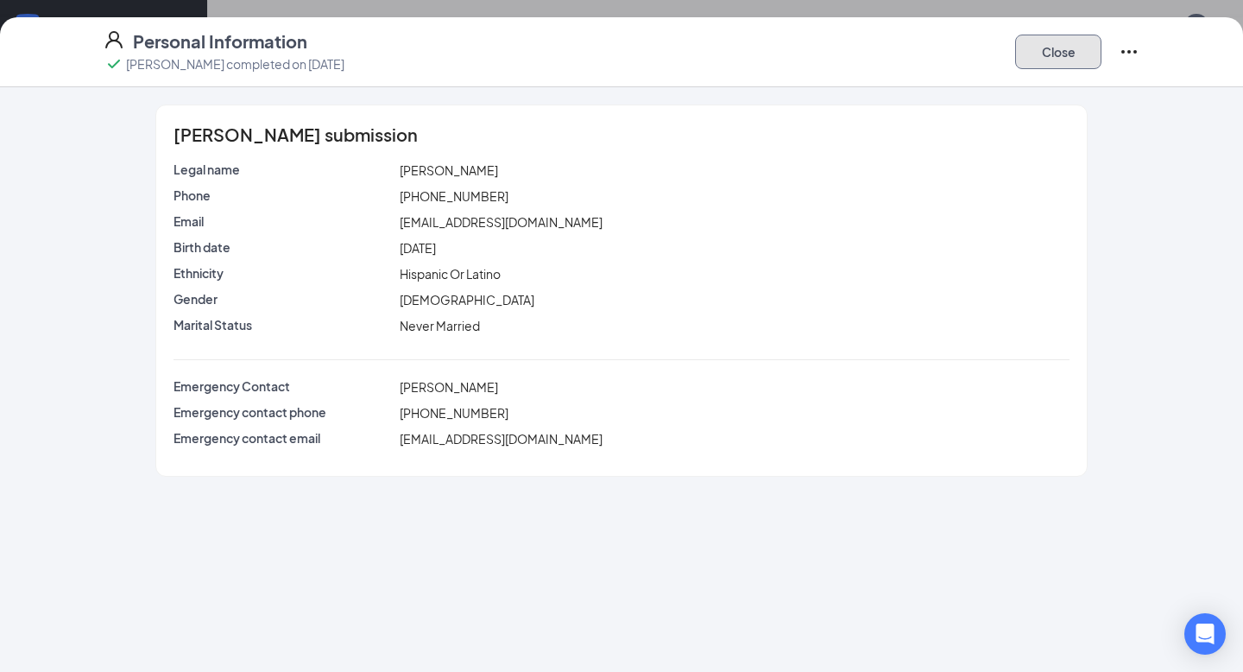
click at [1035, 51] on button "Close" at bounding box center [1059, 52] width 86 height 35
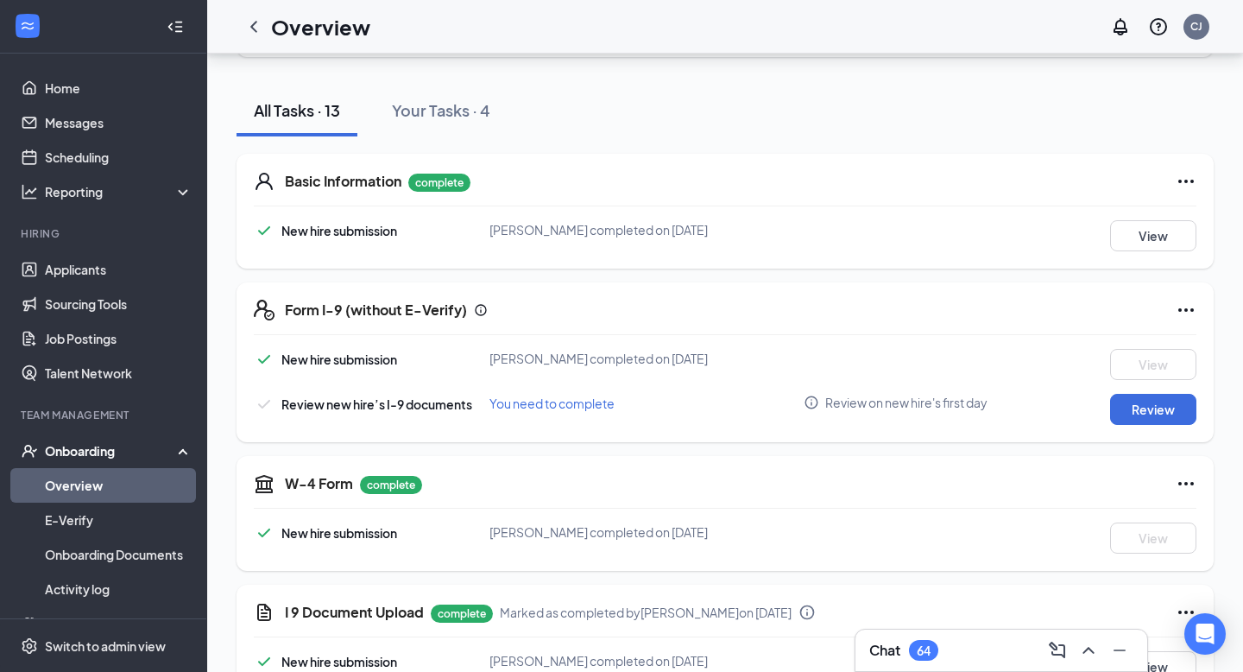
click at [1035, 305] on icon "Ellipses" at bounding box center [1186, 310] width 21 height 21
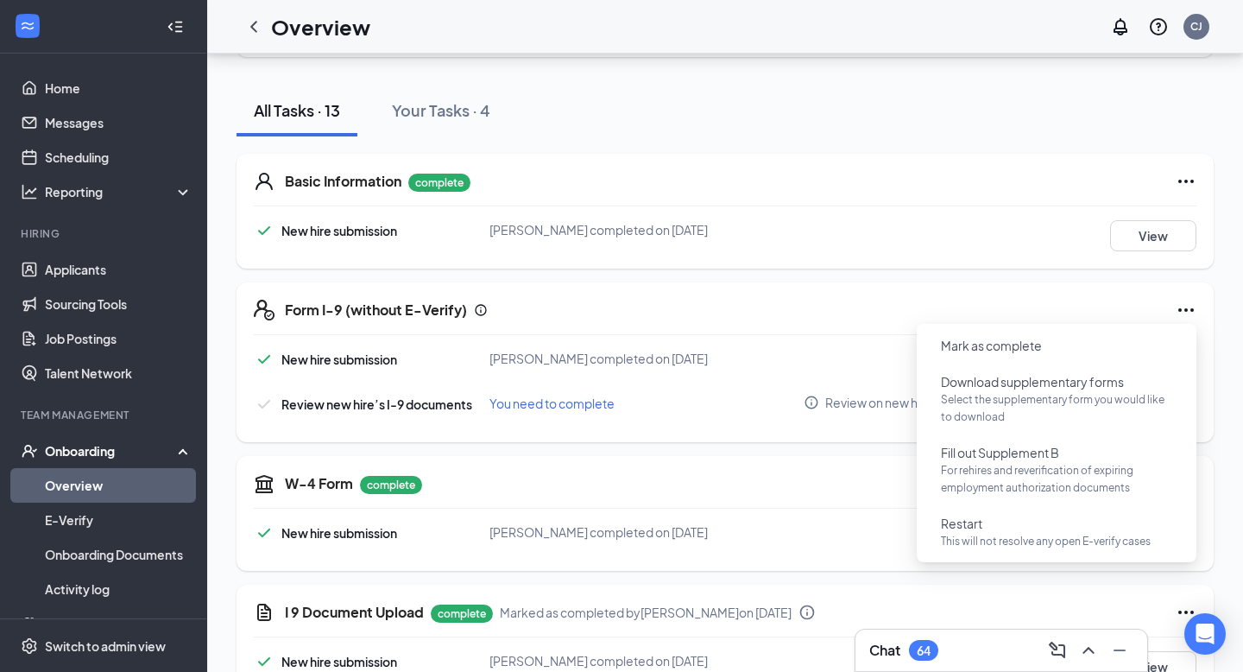
click at [1035, 256] on div "Basic Information complete New hire submission [PERSON_NAME] completed on [DATE…" at bounding box center [726, 211] width 978 height 115
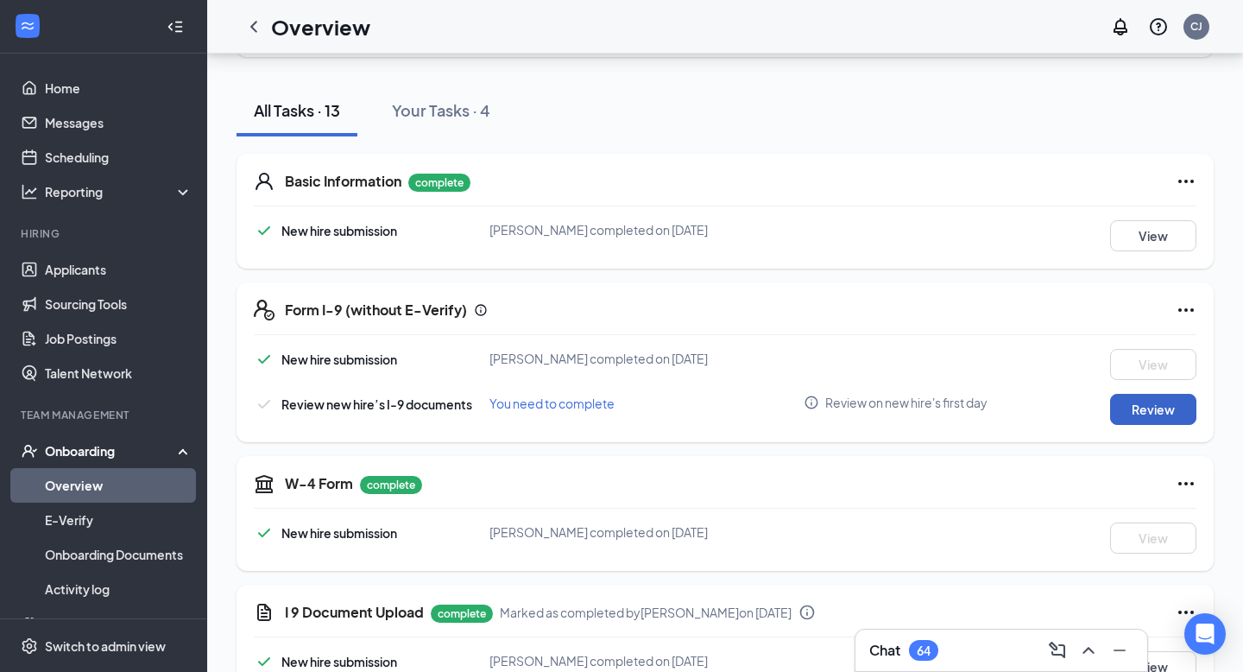
click at [1035, 417] on button "Review" at bounding box center [1154, 409] width 86 height 31
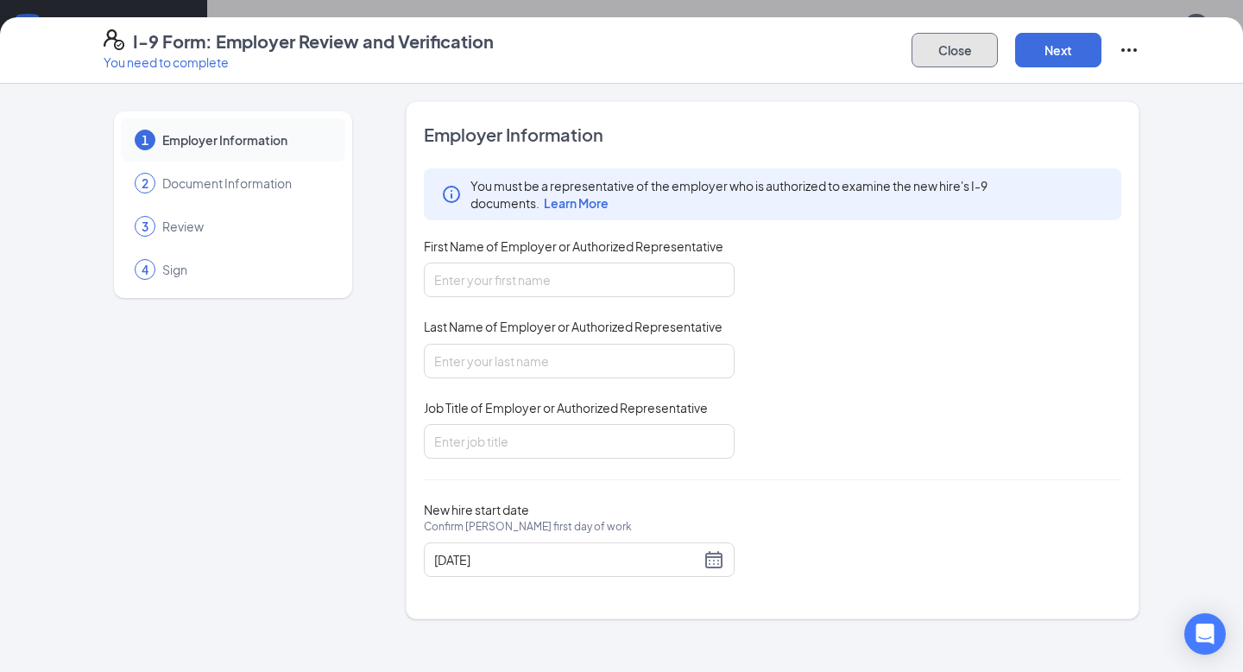
click at [963, 53] on button "Close" at bounding box center [955, 50] width 86 height 35
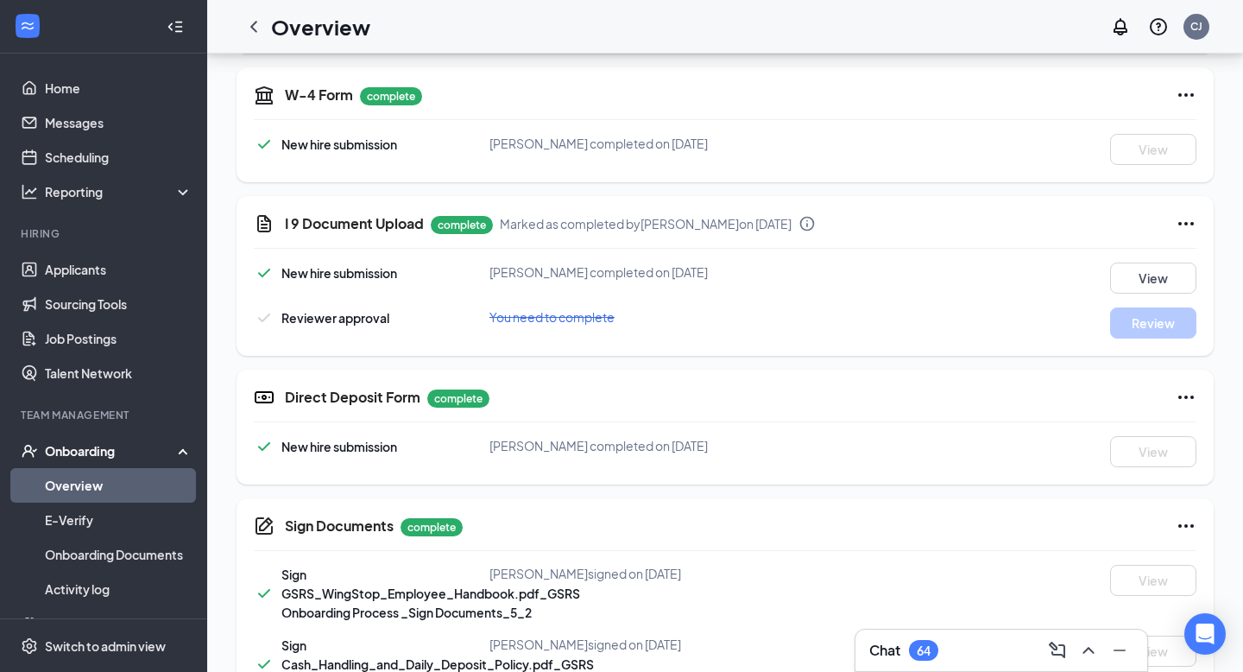
scroll to position [583, 0]
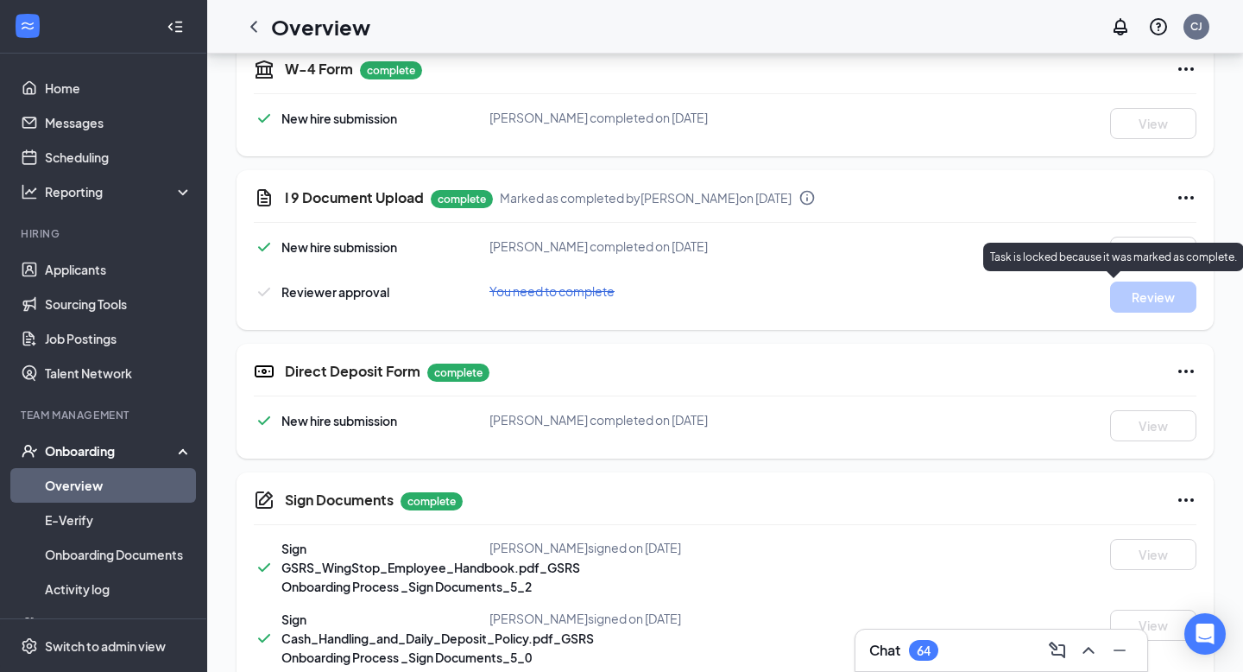
click at [1035, 246] on div "Task is locked because it was marked as complete." at bounding box center [1114, 257] width 261 height 28
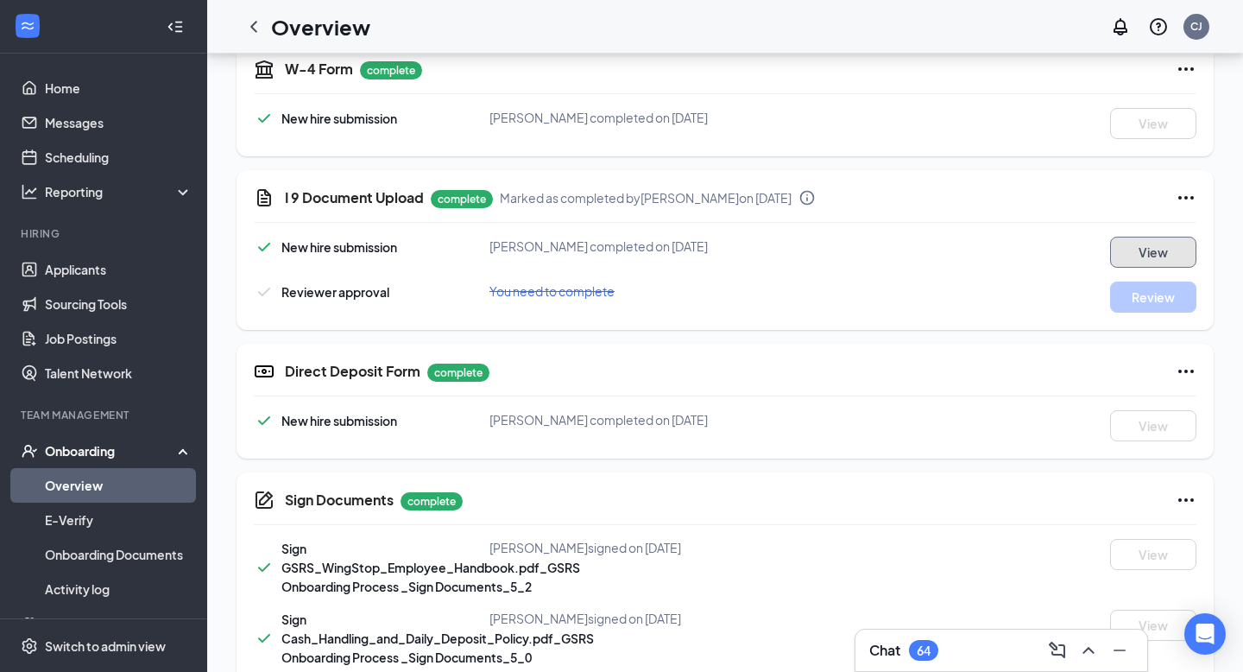
click at [1035, 247] on button "View" at bounding box center [1154, 252] width 86 height 31
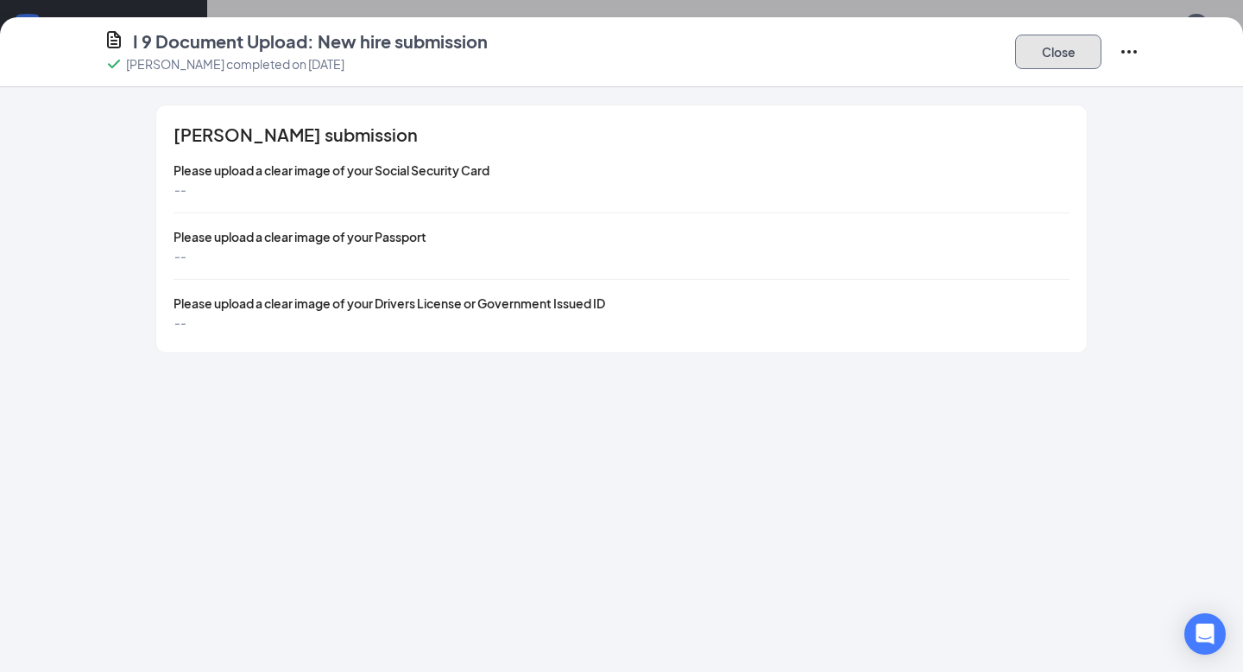
click at [1035, 41] on button "Close" at bounding box center [1059, 52] width 86 height 35
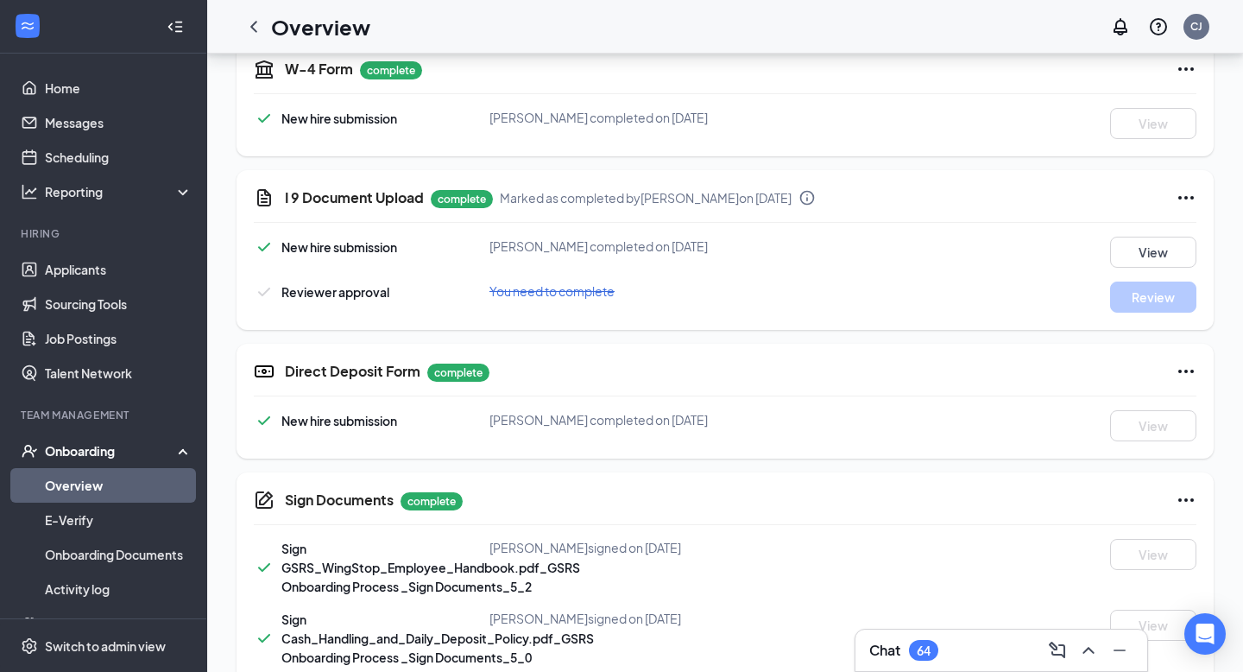
click at [1035, 193] on icon "Ellipses" at bounding box center [1186, 197] width 21 height 21
click at [1035, 231] on span "Restart" at bounding box center [1082, 233] width 41 height 17
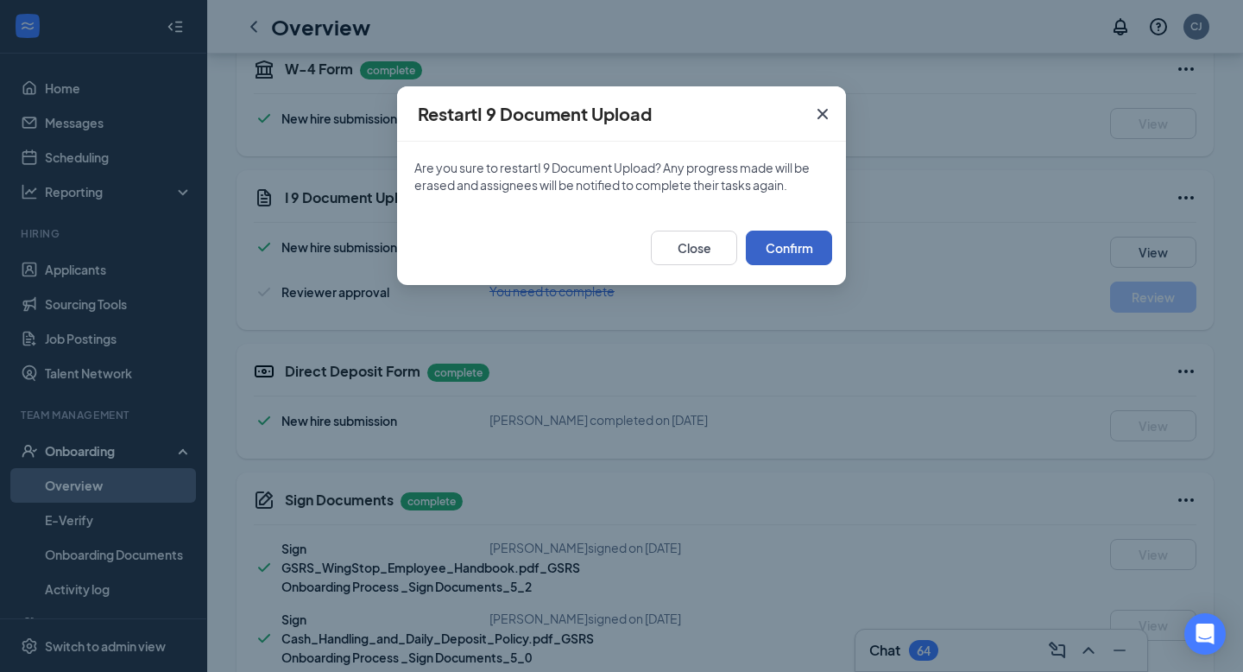
click at [799, 244] on button "Confirm" at bounding box center [789, 248] width 86 height 35
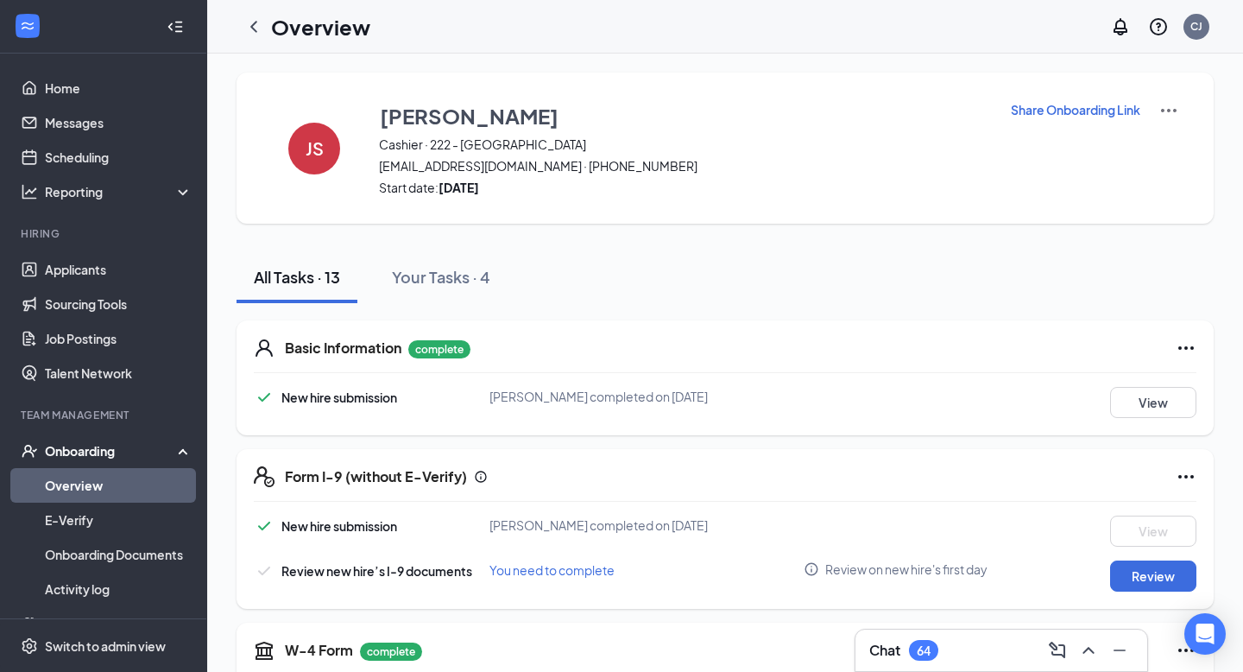
scroll to position [0, 0]
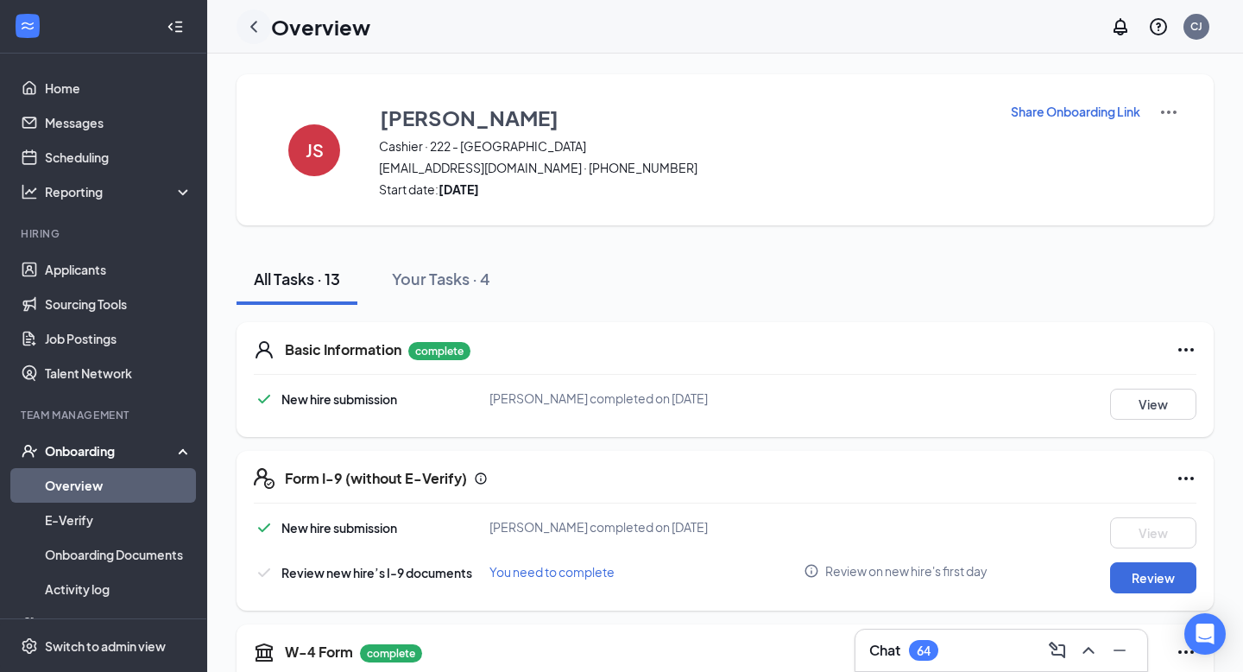
click at [244, 30] on icon "ChevronLeft" at bounding box center [254, 26] width 21 height 21
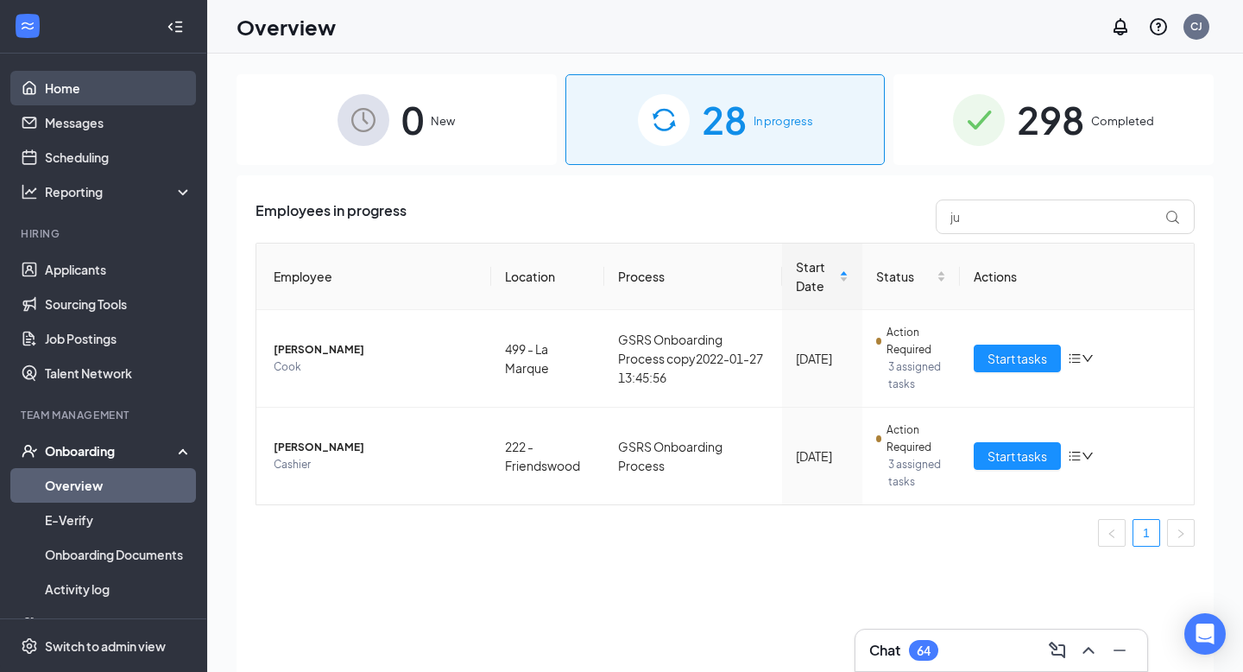
click at [69, 84] on link "Home" at bounding box center [119, 88] width 148 height 35
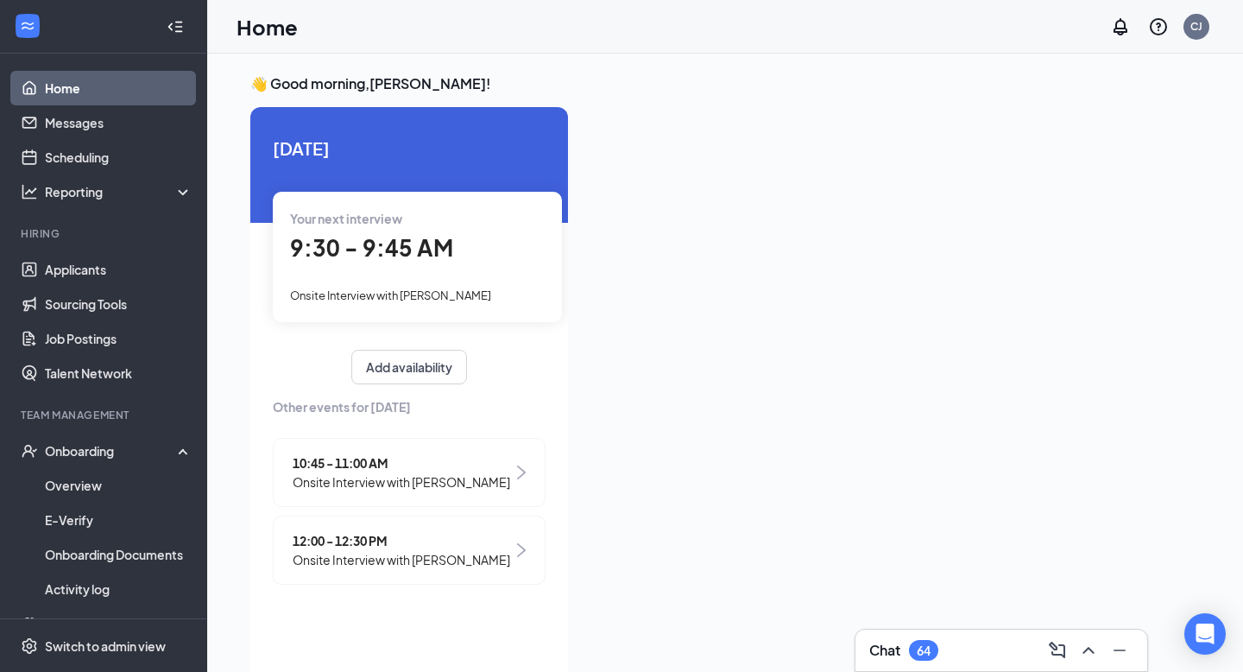
click at [391, 211] on span "Your next interview" at bounding box center [346, 219] width 112 height 16
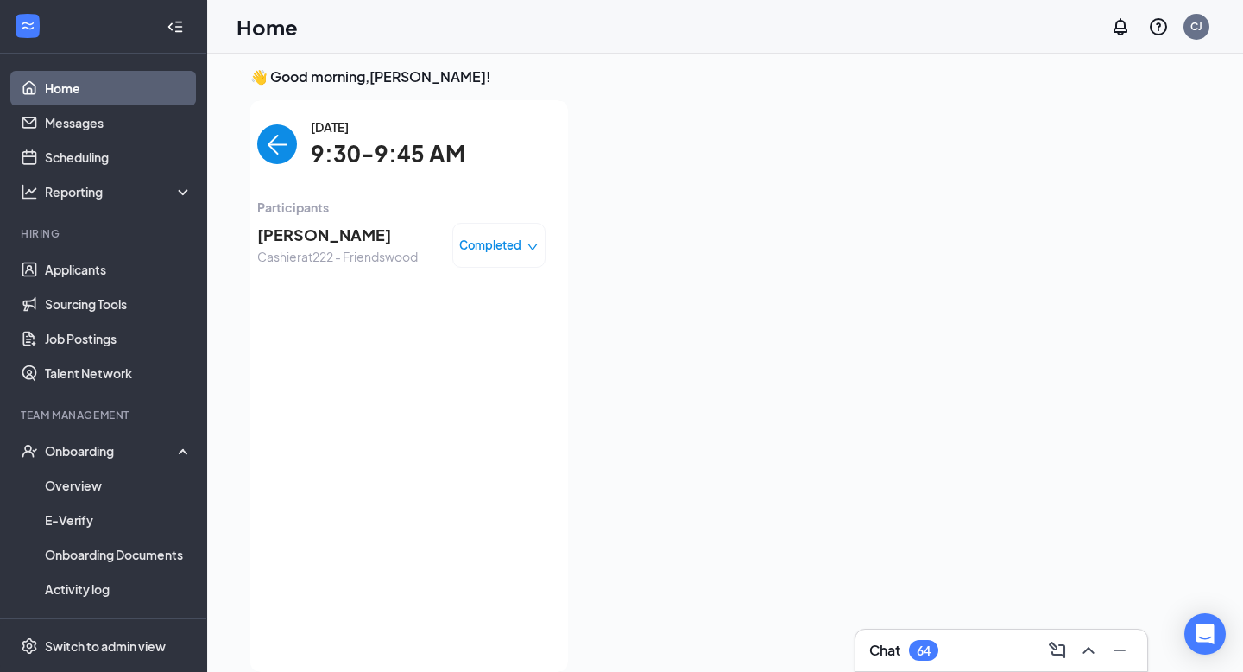
click at [479, 246] on span "Completed" at bounding box center [490, 245] width 62 height 17
click at [541, 234] on div "Completed" at bounding box center [498, 245] width 93 height 45
click at [275, 142] on img "back-button" at bounding box center [277, 144] width 40 height 40
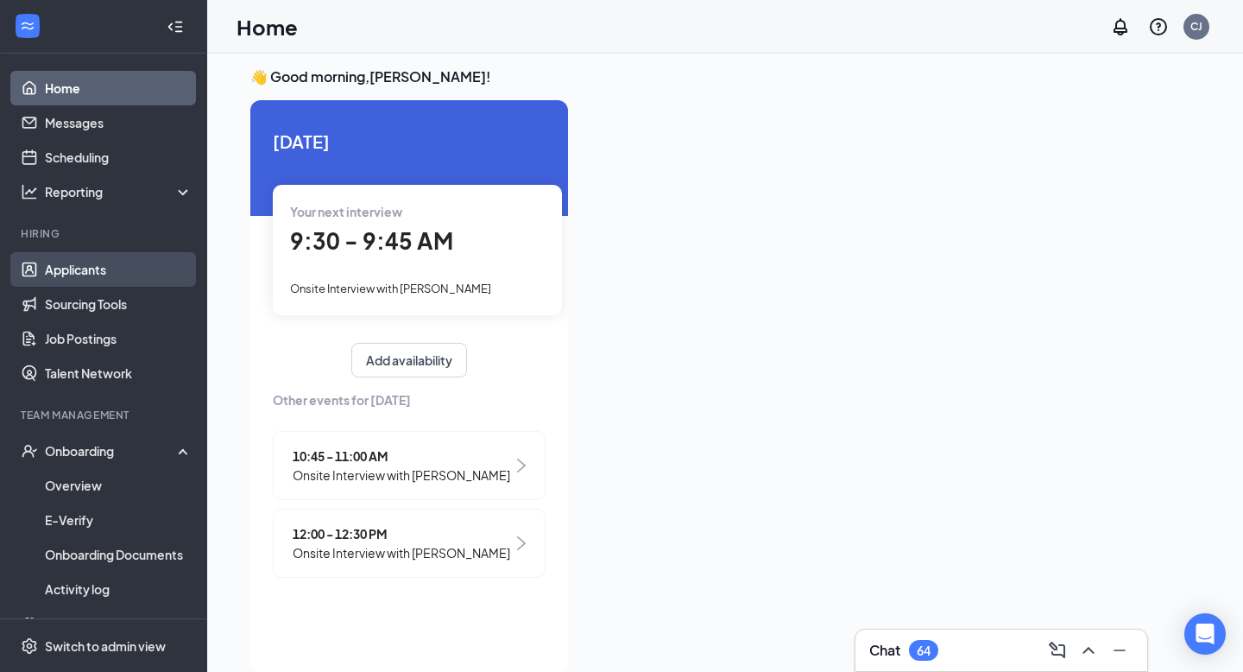
click at [97, 274] on link "Applicants" at bounding box center [119, 269] width 148 height 35
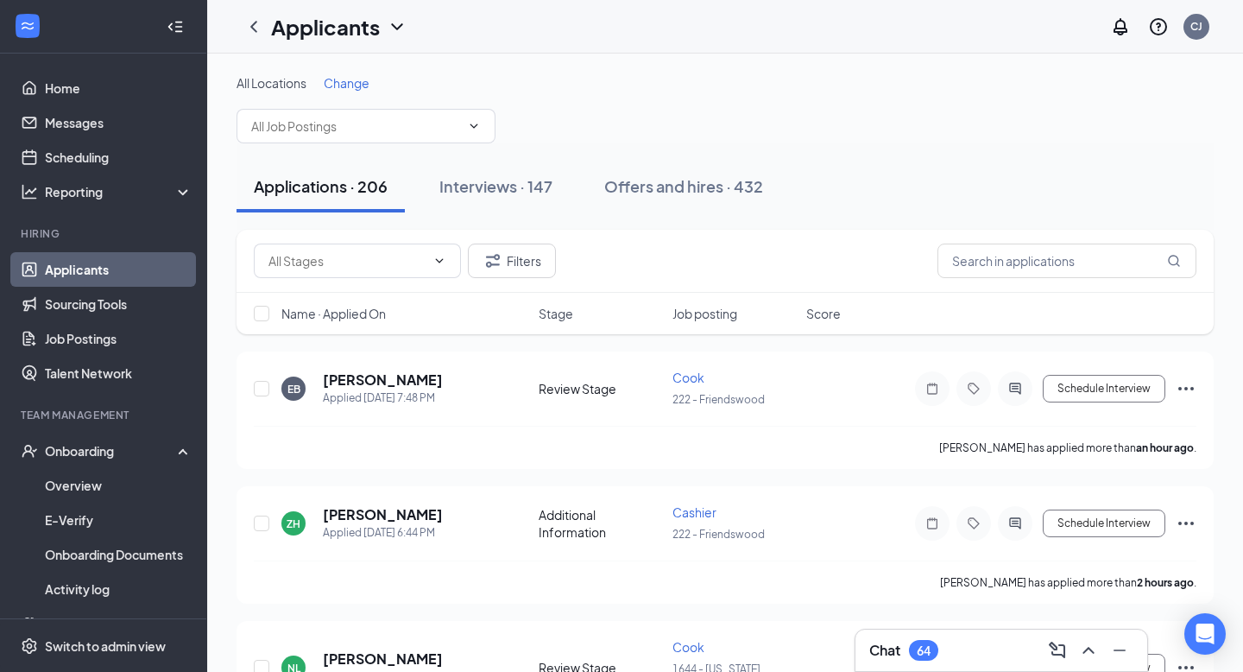
click at [354, 81] on span "Change" at bounding box center [347, 83] width 46 height 16
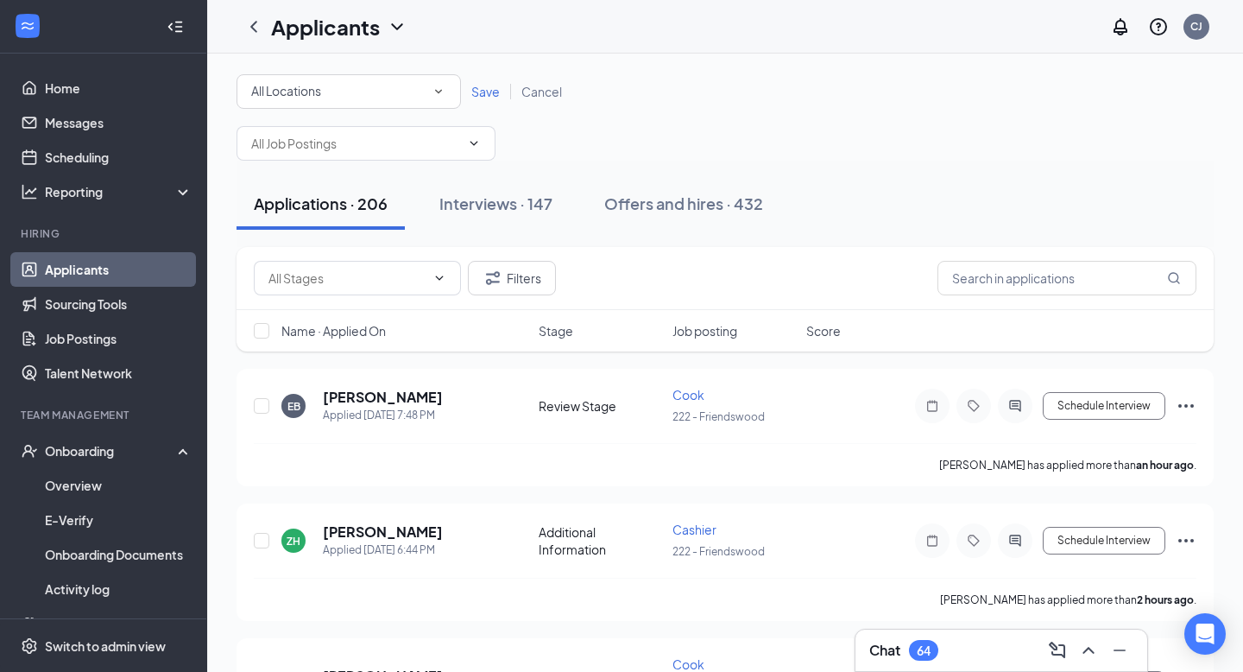
click at [319, 87] on span "All Locations" at bounding box center [286, 91] width 70 height 16
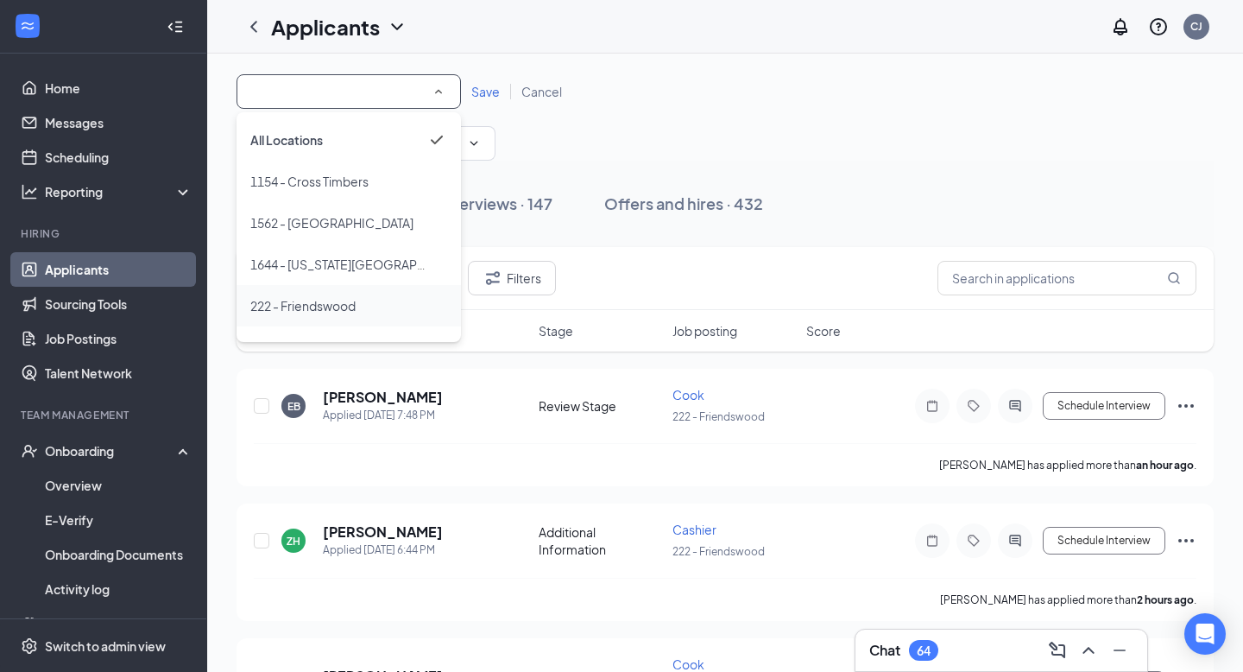
click at [298, 313] on span "222 - Friendswood" at bounding box center [302, 305] width 105 height 21
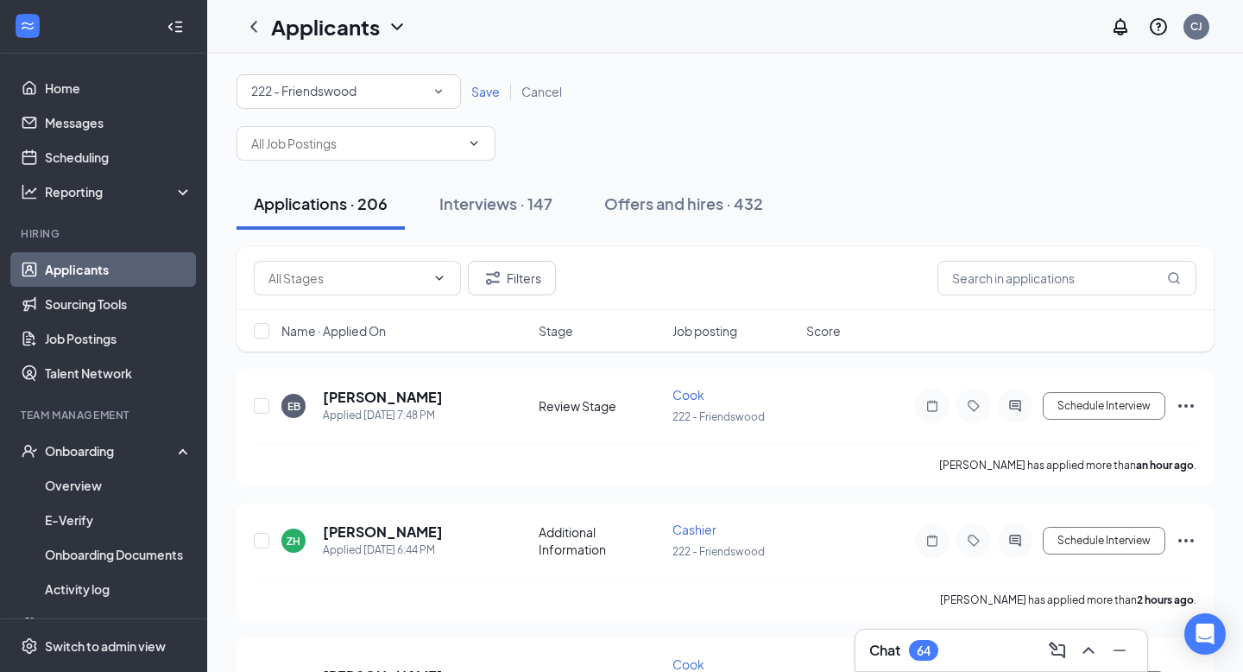
click at [482, 92] on span "Save" at bounding box center [485, 92] width 28 height 16
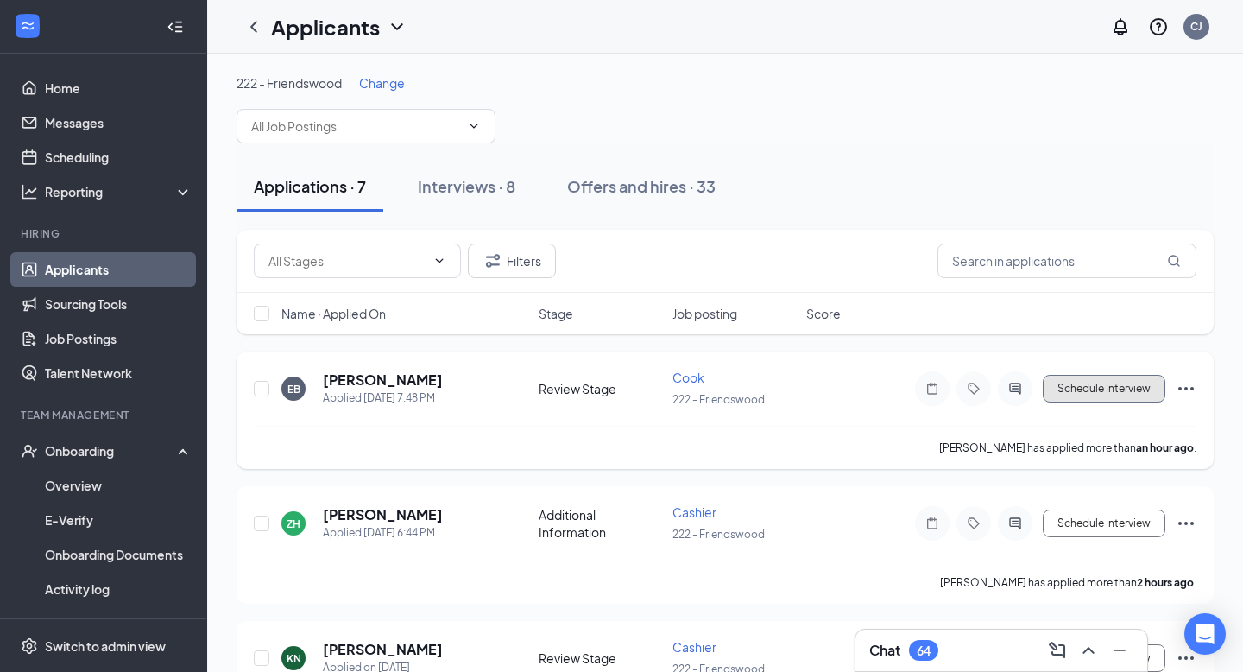
click at [1035, 383] on button "Schedule Interview" at bounding box center [1104, 389] width 123 height 28
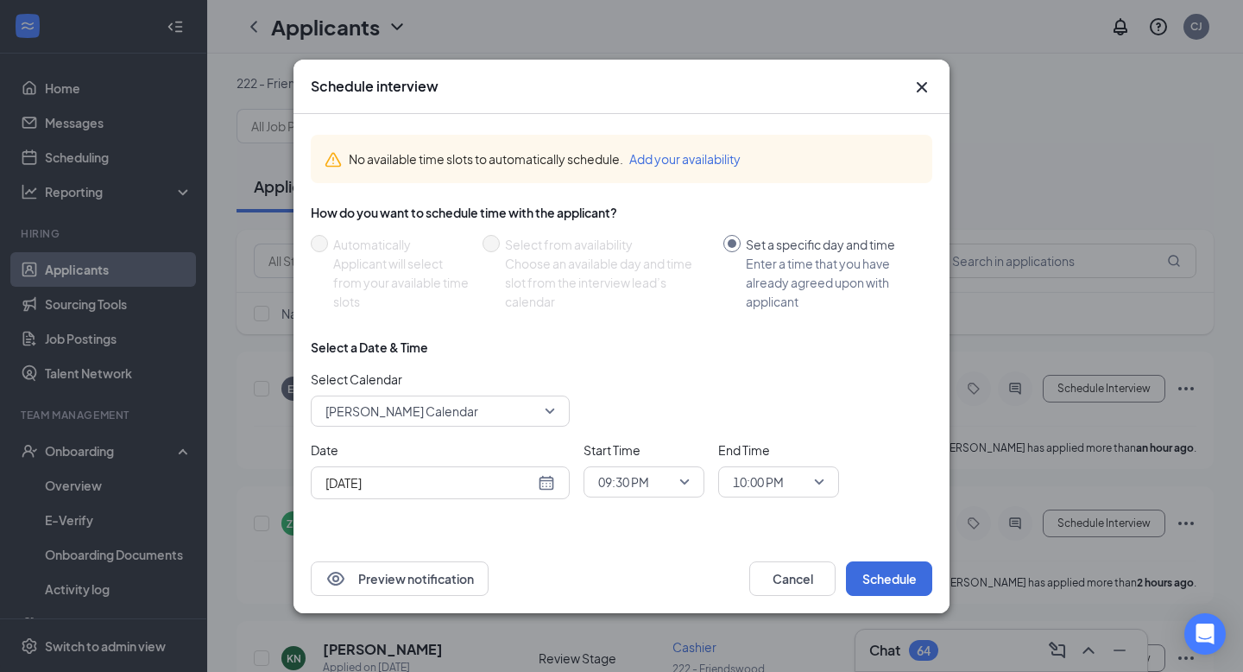
click at [546, 480] on div "[DATE]" at bounding box center [441, 482] width 230 height 19
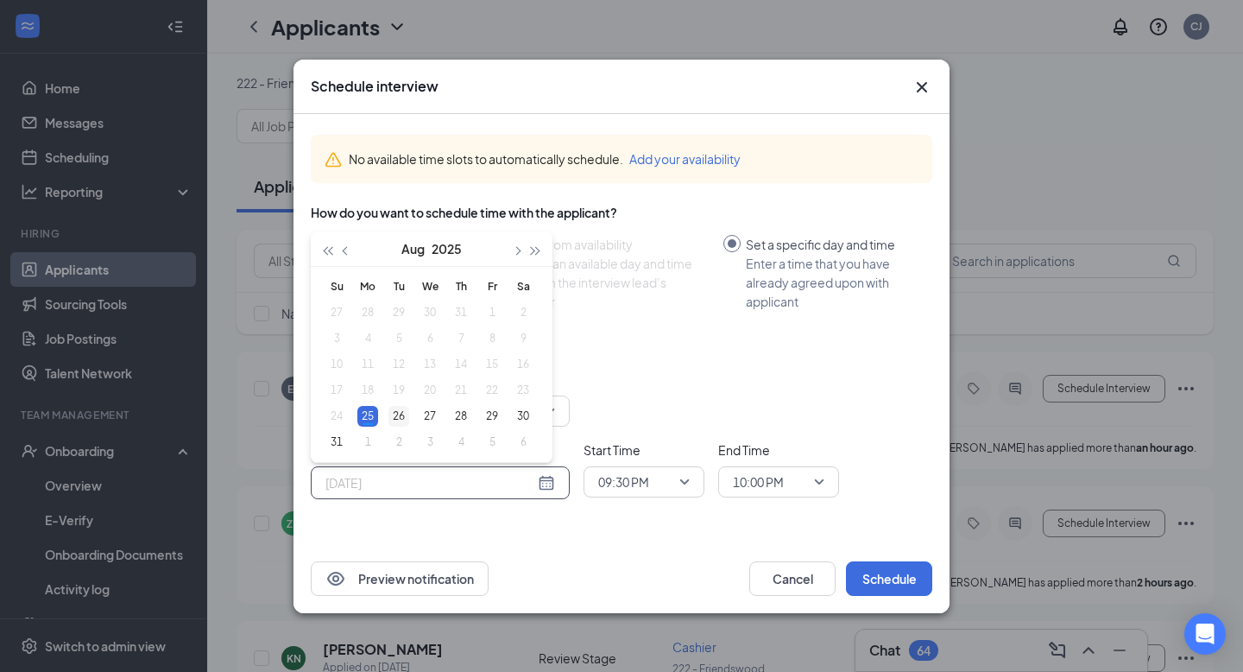
type input "[DATE]"
click at [402, 416] on div "26" at bounding box center [399, 416] width 21 height 21
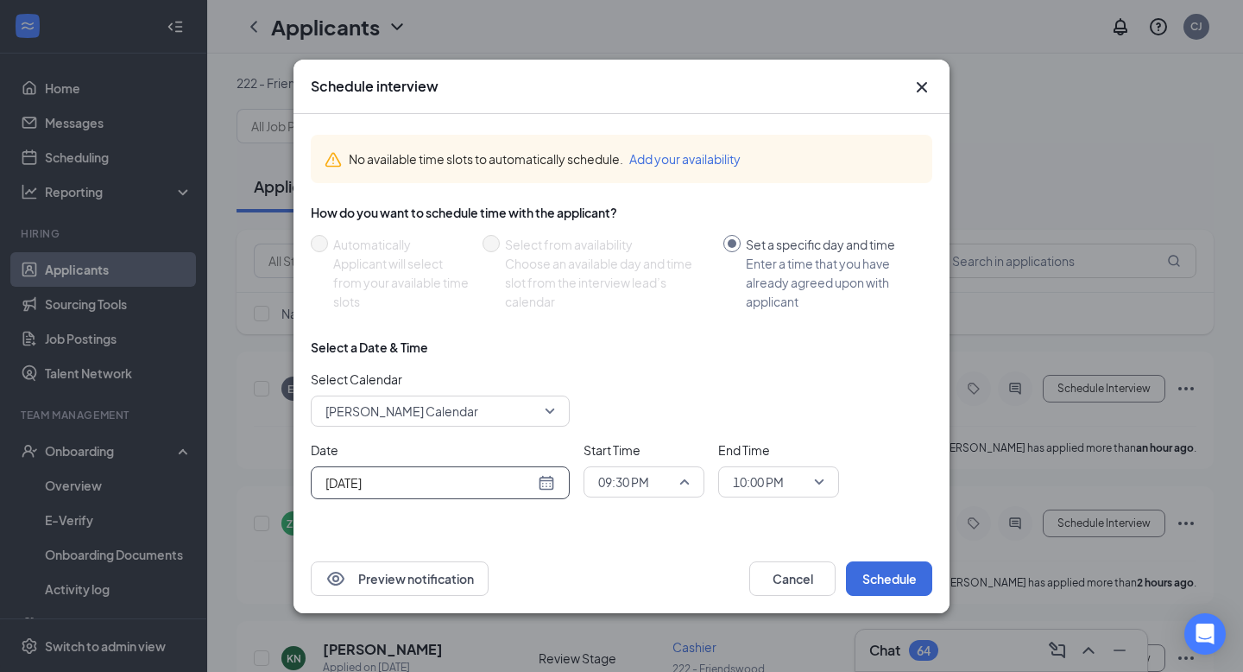
click at [680, 479] on span "09:30 PM" at bounding box center [644, 482] width 92 height 26
click at [632, 255] on span "09:30 AM" at bounding box center [623, 254] width 51 height 19
click at [818, 482] on span "10:00 PM" at bounding box center [779, 482] width 92 height 26
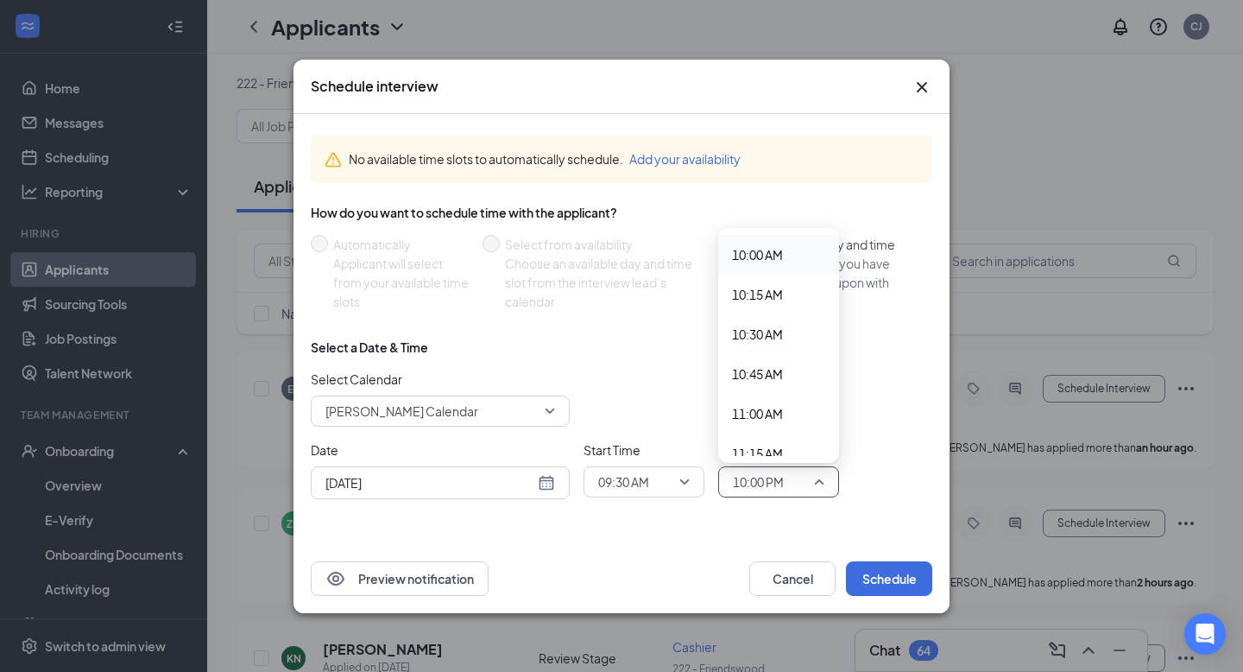
scroll to position [1549, 0]
click at [775, 292] on span "10:00 AM" at bounding box center [757, 294] width 51 height 19
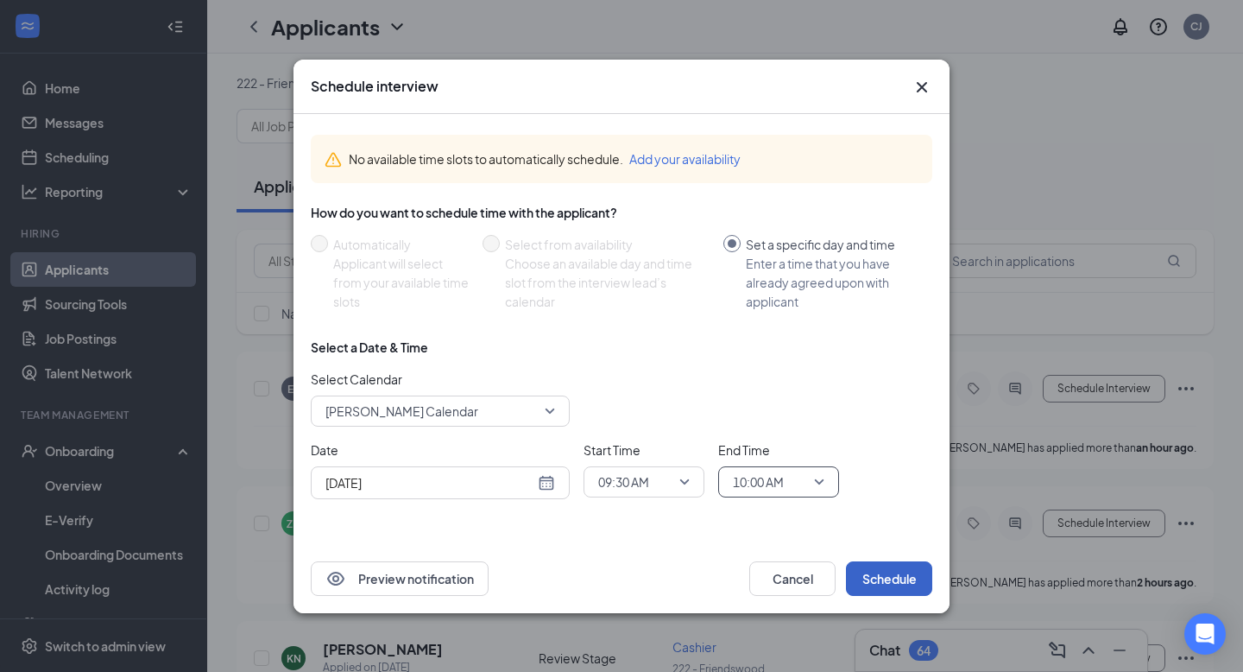
click at [888, 554] on button "Schedule" at bounding box center [889, 578] width 86 height 35
